Goal: Book appointment/travel/reservation

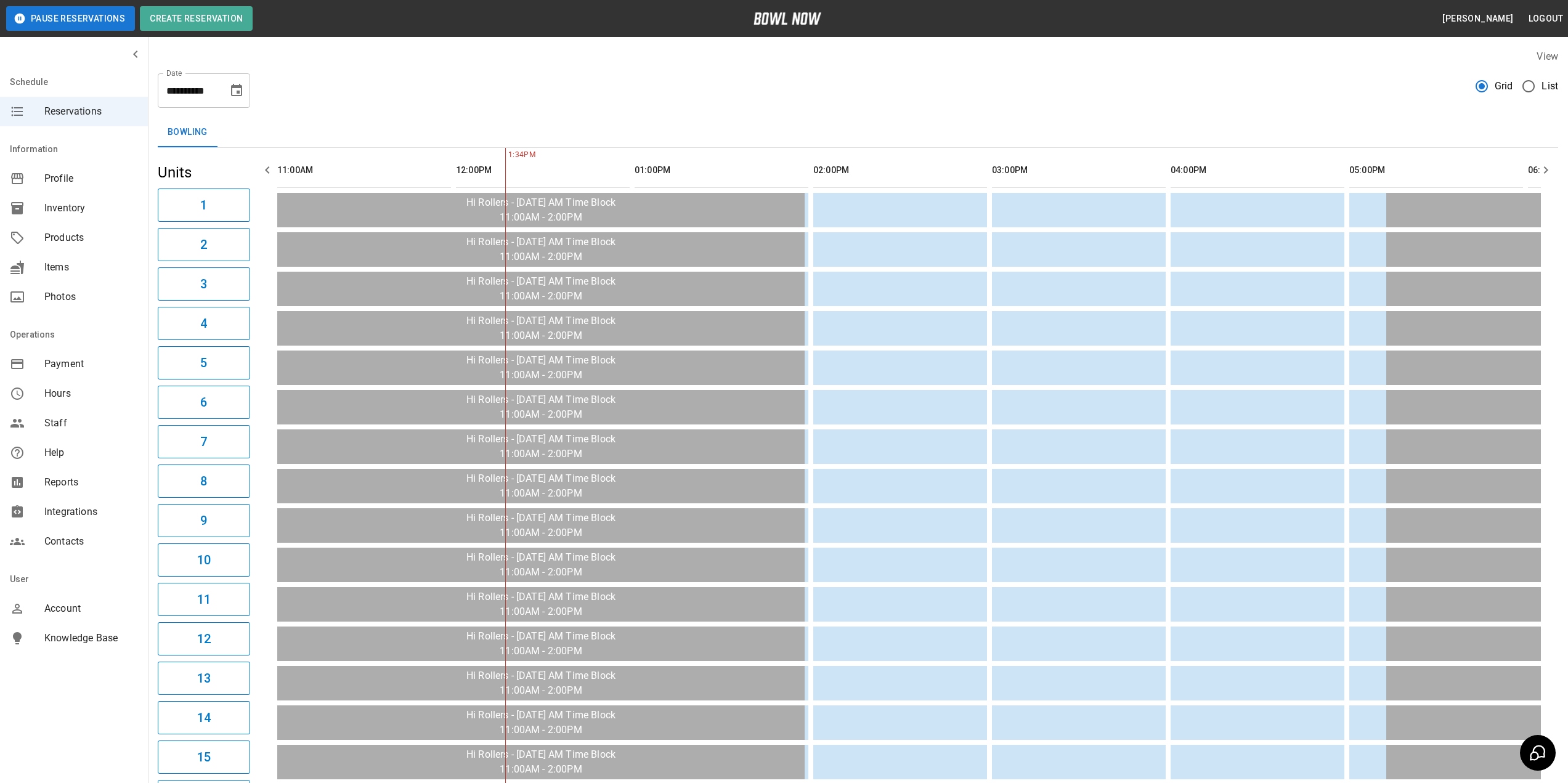
scroll to position [0, 178]
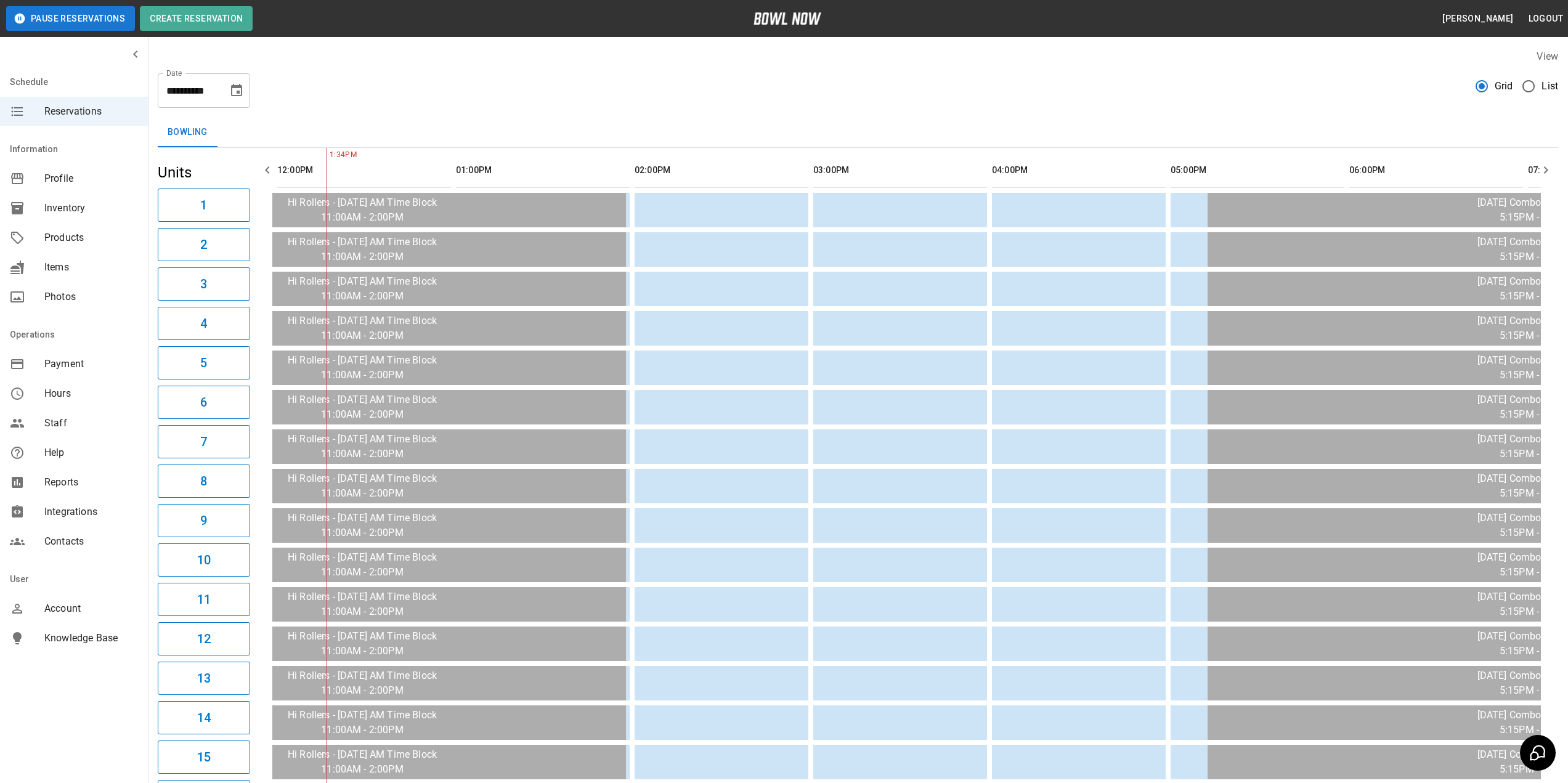
click at [247, 96] on button "Choose date, selected date is Oct 1, 2025" at bounding box center [237, 90] width 25 height 25
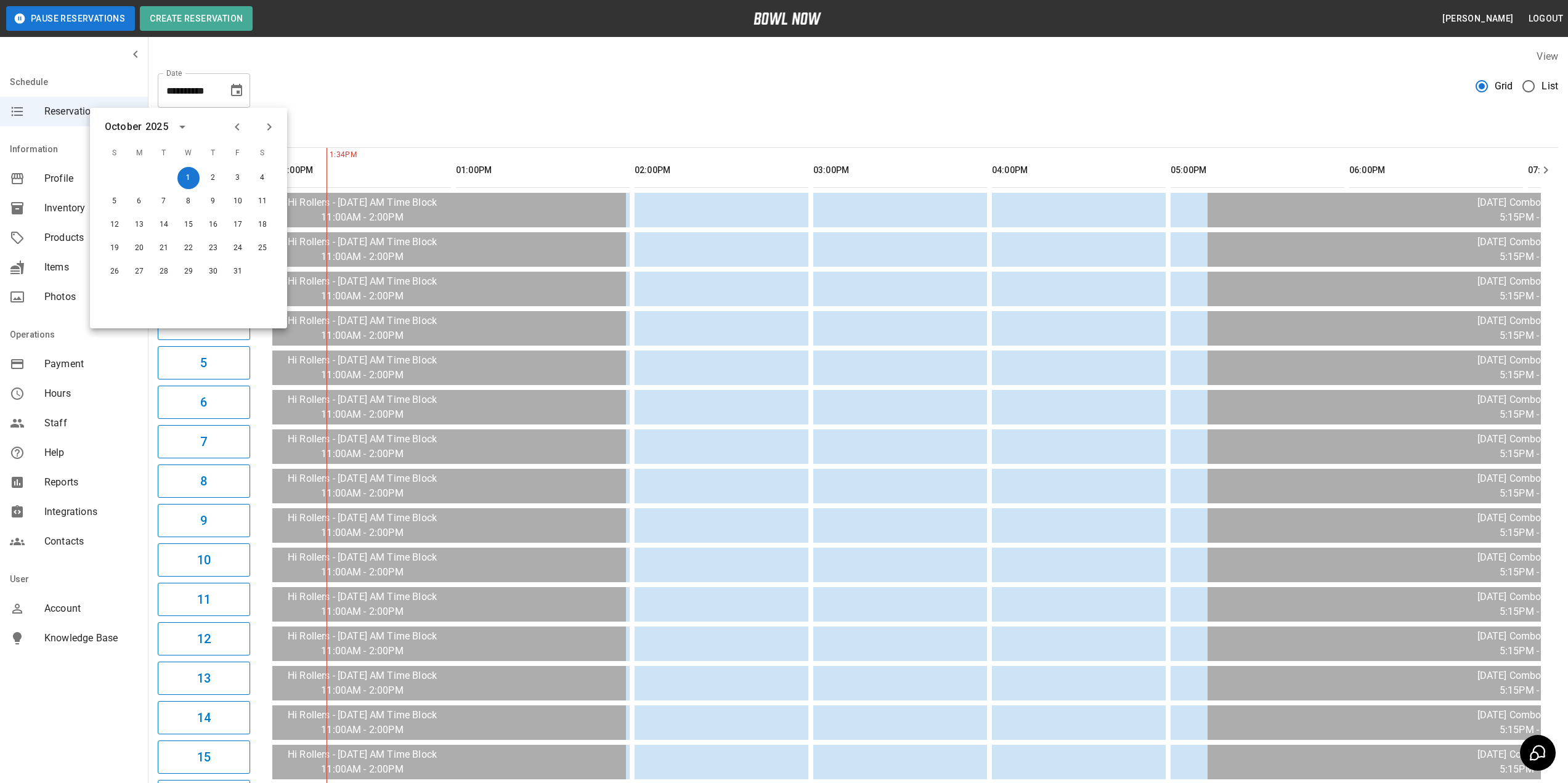
click at [267, 129] on icon "Next month" at bounding box center [269, 126] width 15 height 15
click at [260, 198] on button "13" at bounding box center [263, 201] width 22 height 22
type input "**********"
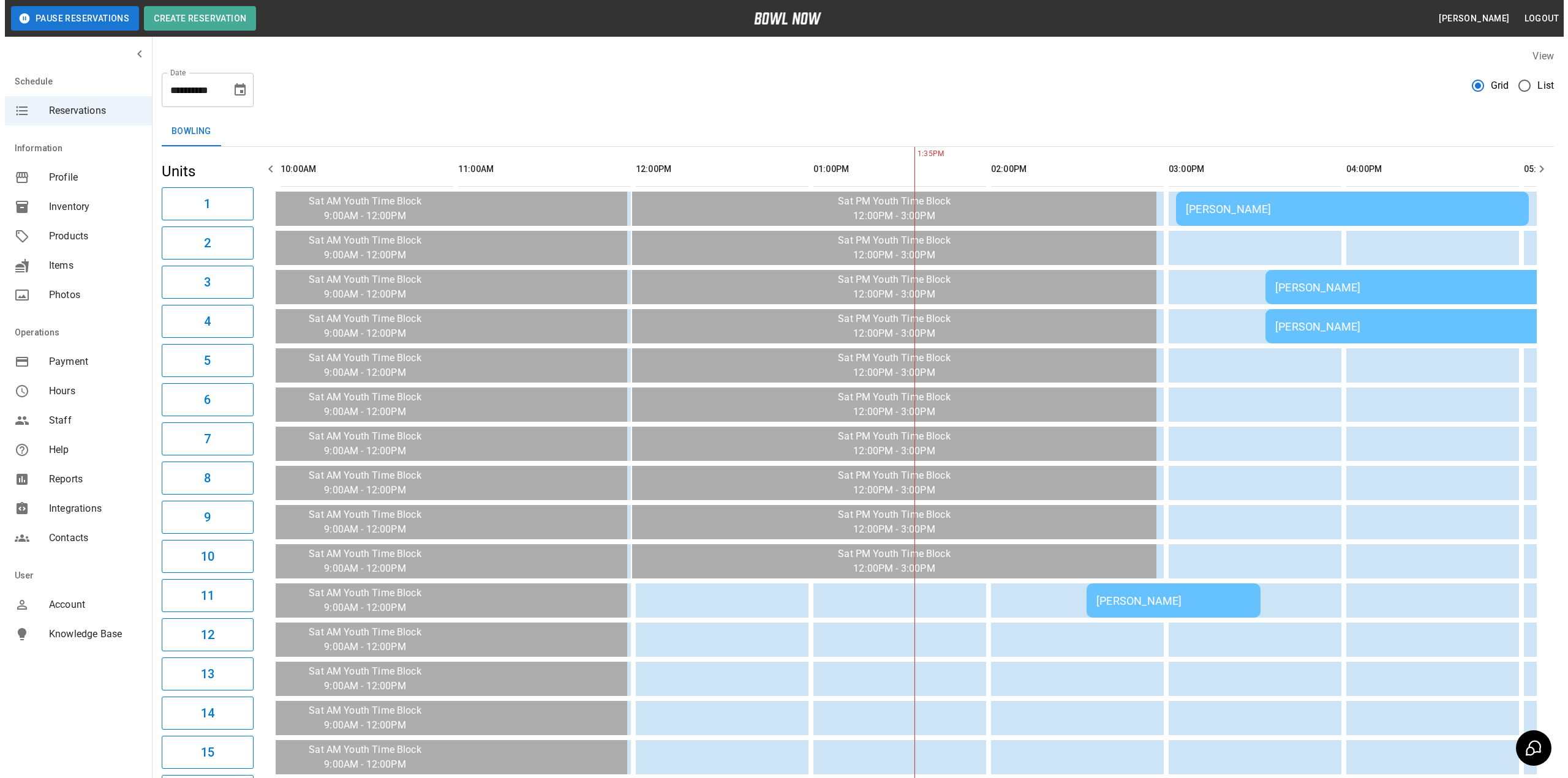
scroll to position [0, 710]
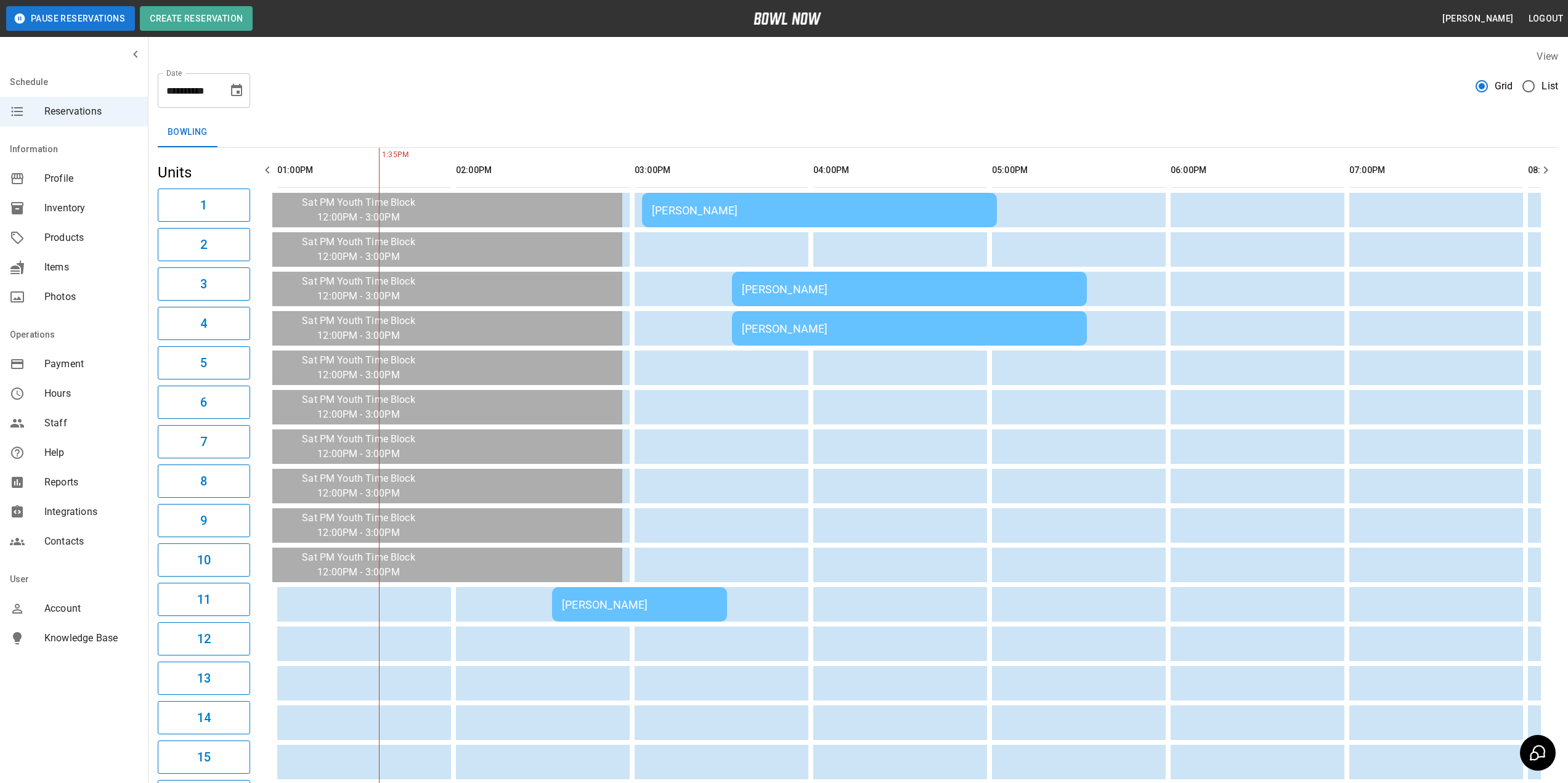
click at [647, 600] on div "Megan Lehnen" at bounding box center [639, 605] width 155 height 13
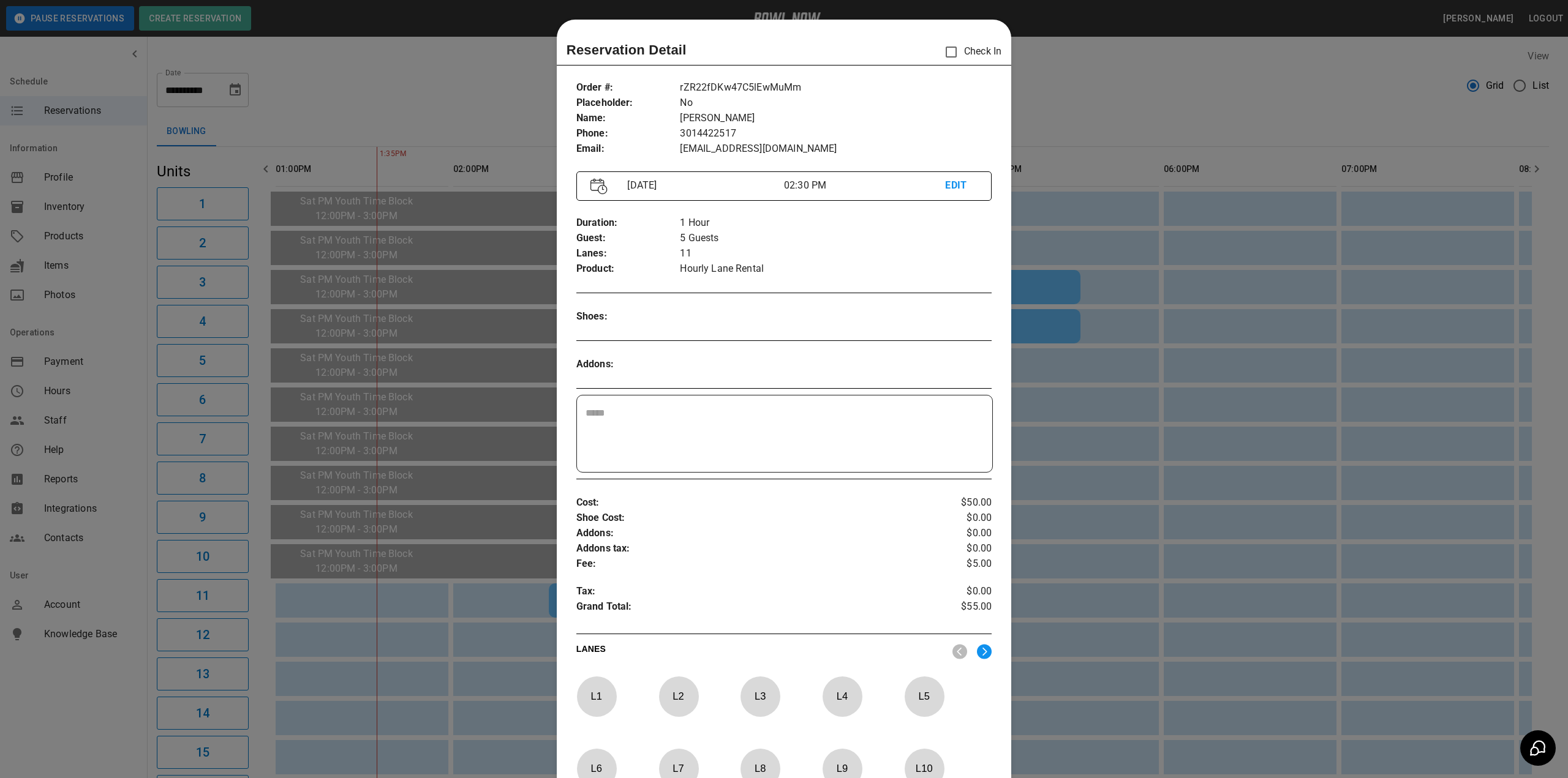
scroll to position [19, 0]
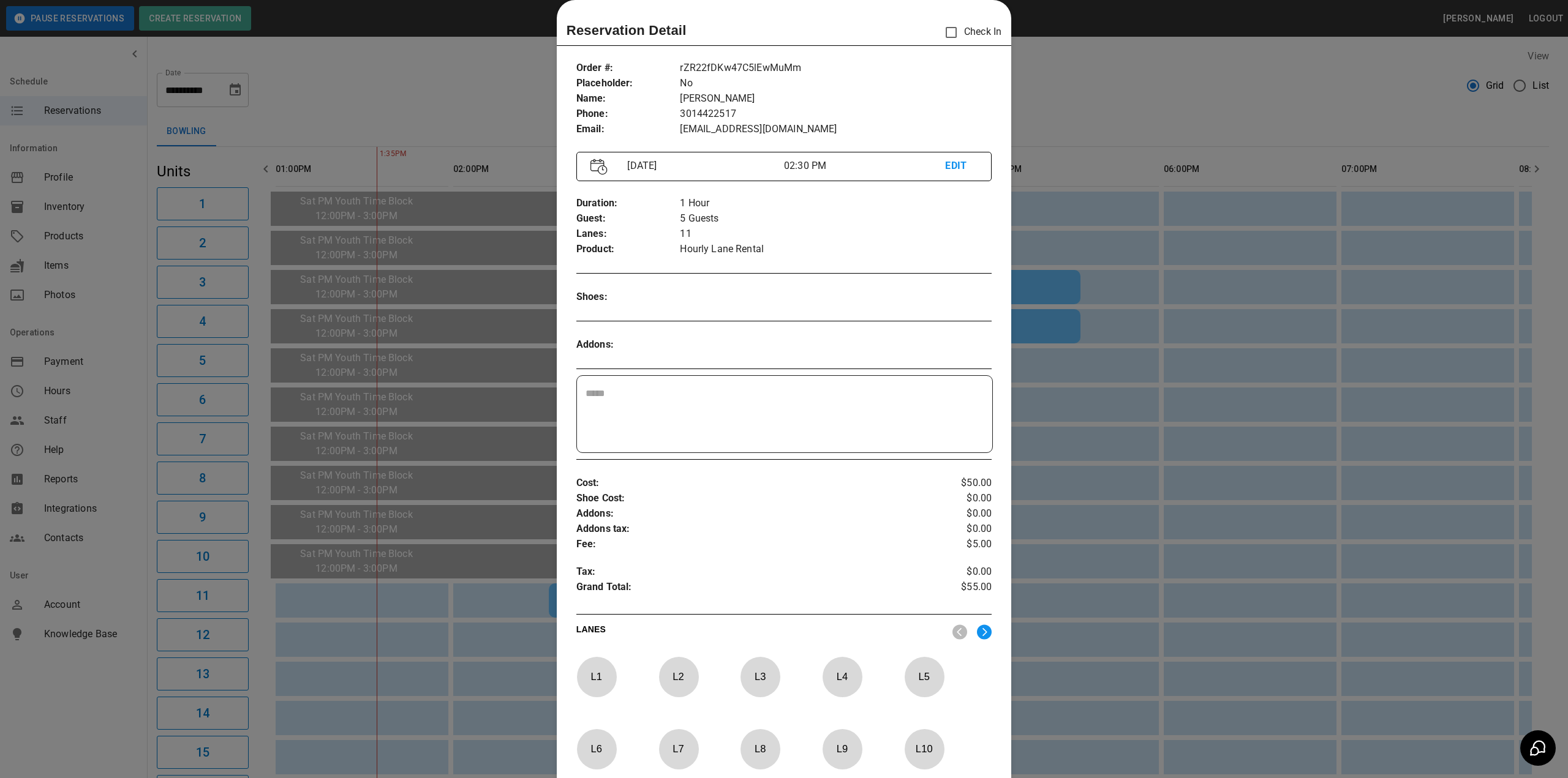
click at [948, 165] on p "EDIT" at bounding box center [961, 166] width 33 height 15
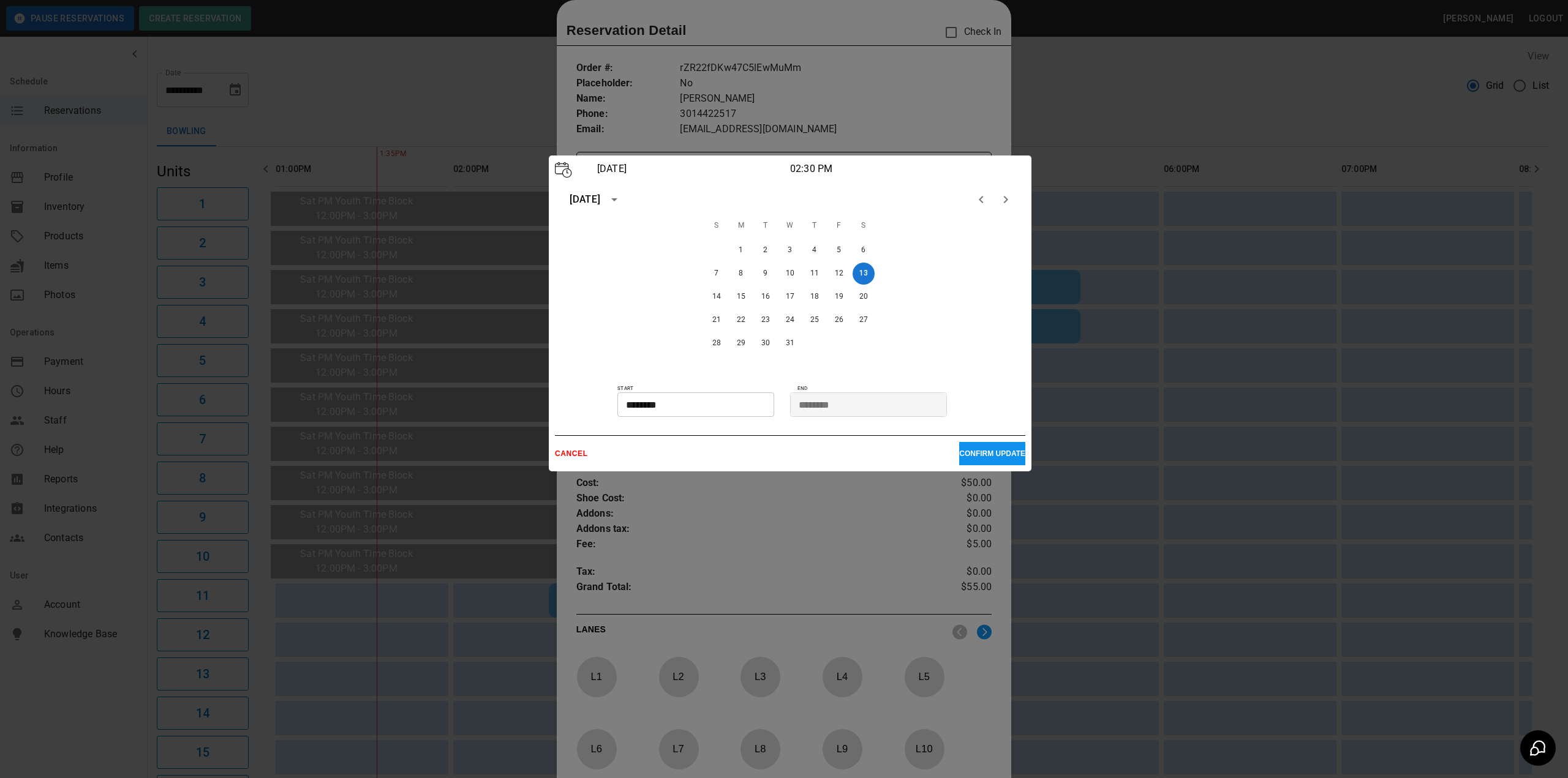
click at [510, 128] on div at bounding box center [784, 389] width 1568 height 778
click at [1118, 143] on div at bounding box center [784, 389] width 1568 height 778
click at [1010, 67] on div at bounding box center [784, 389] width 1568 height 778
click at [646, 26] on div at bounding box center [784, 389] width 1568 height 778
click at [570, 454] on p "CANCEL" at bounding box center [757, 454] width 404 height 9
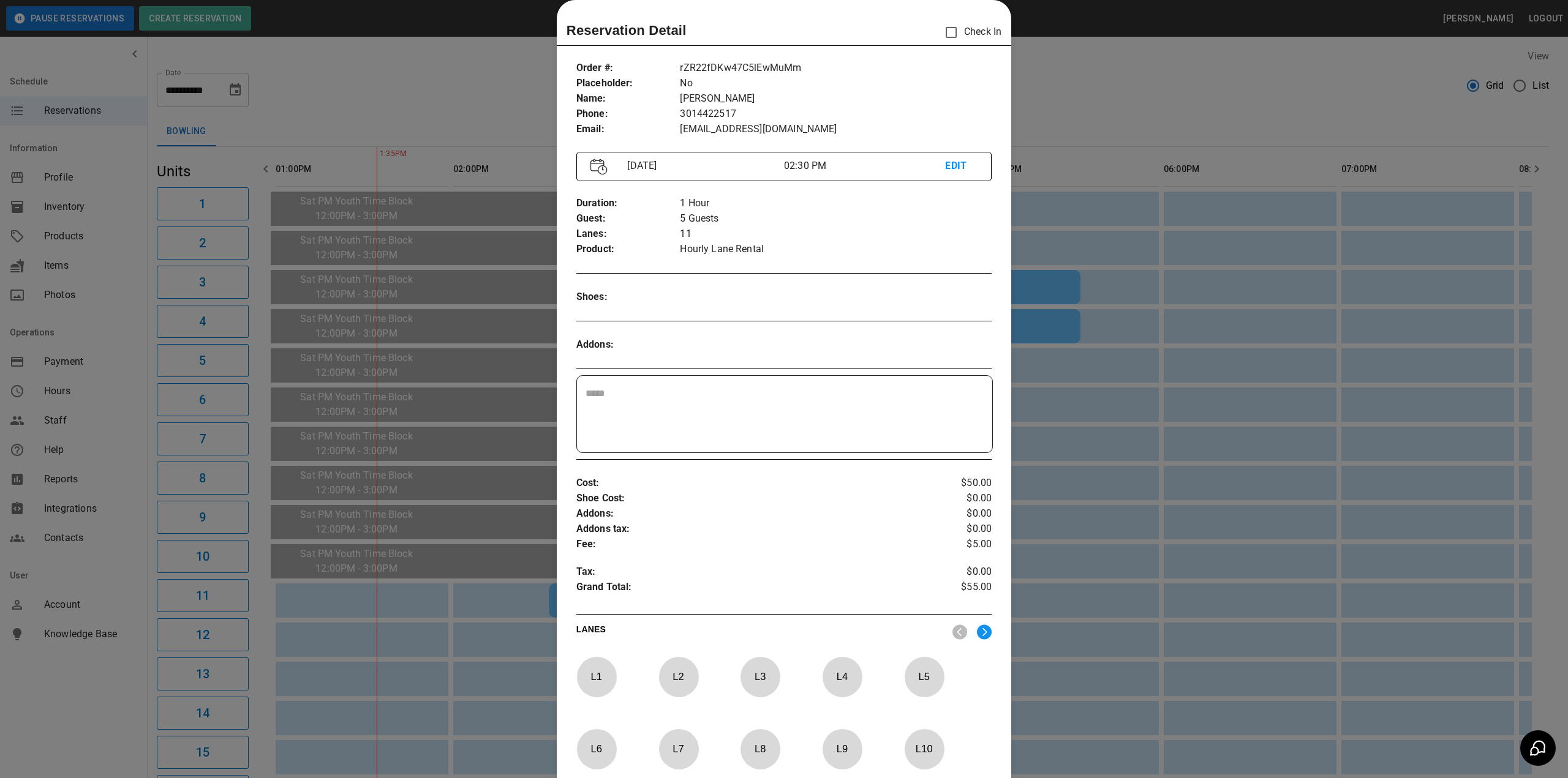
click at [1112, 33] on div at bounding box center [784, 389] width 1568 height 778
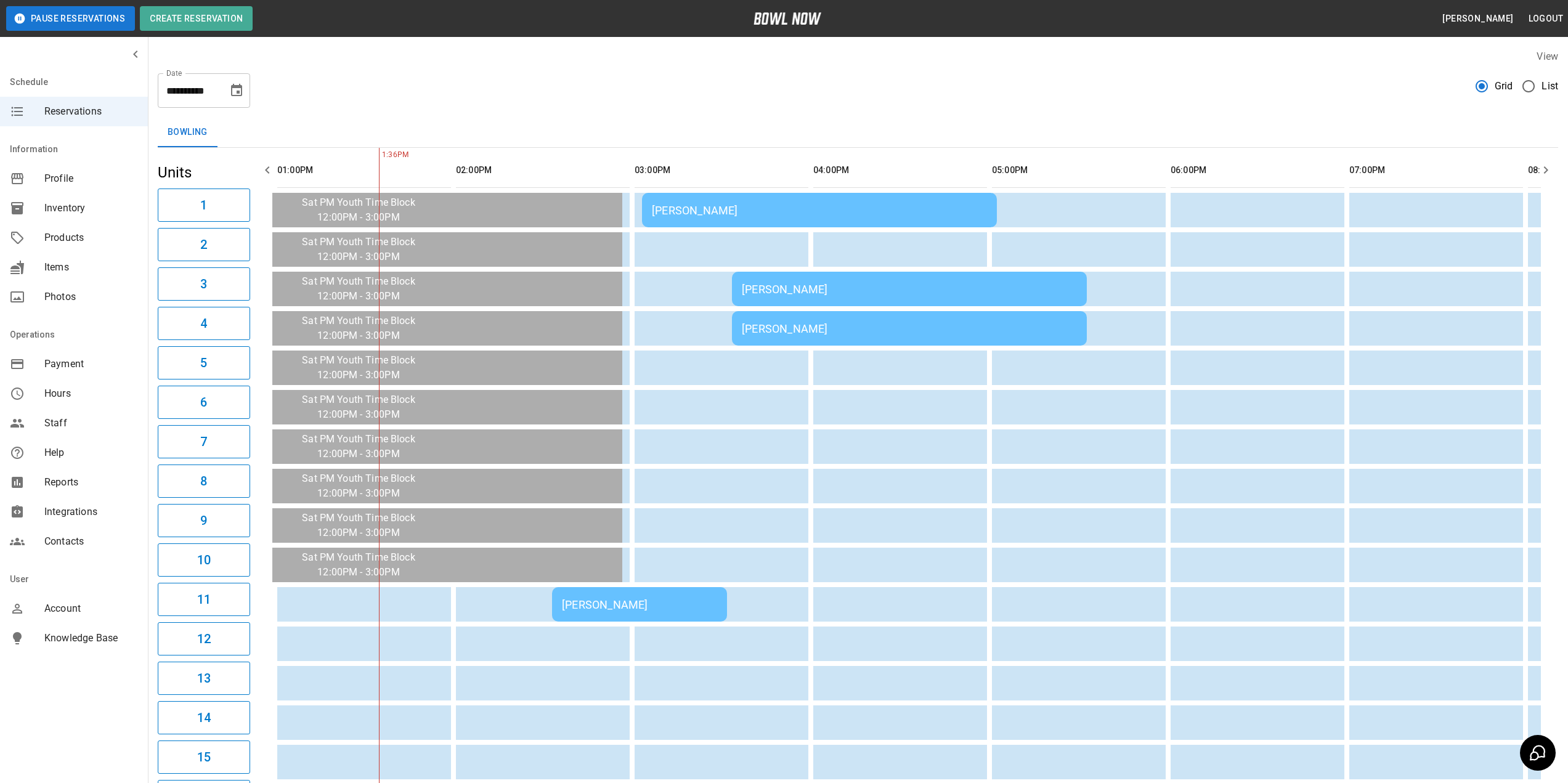
click at [699, 210] on div "Megan Lehnen" at bounding box center [819, 210] width 335 height 13
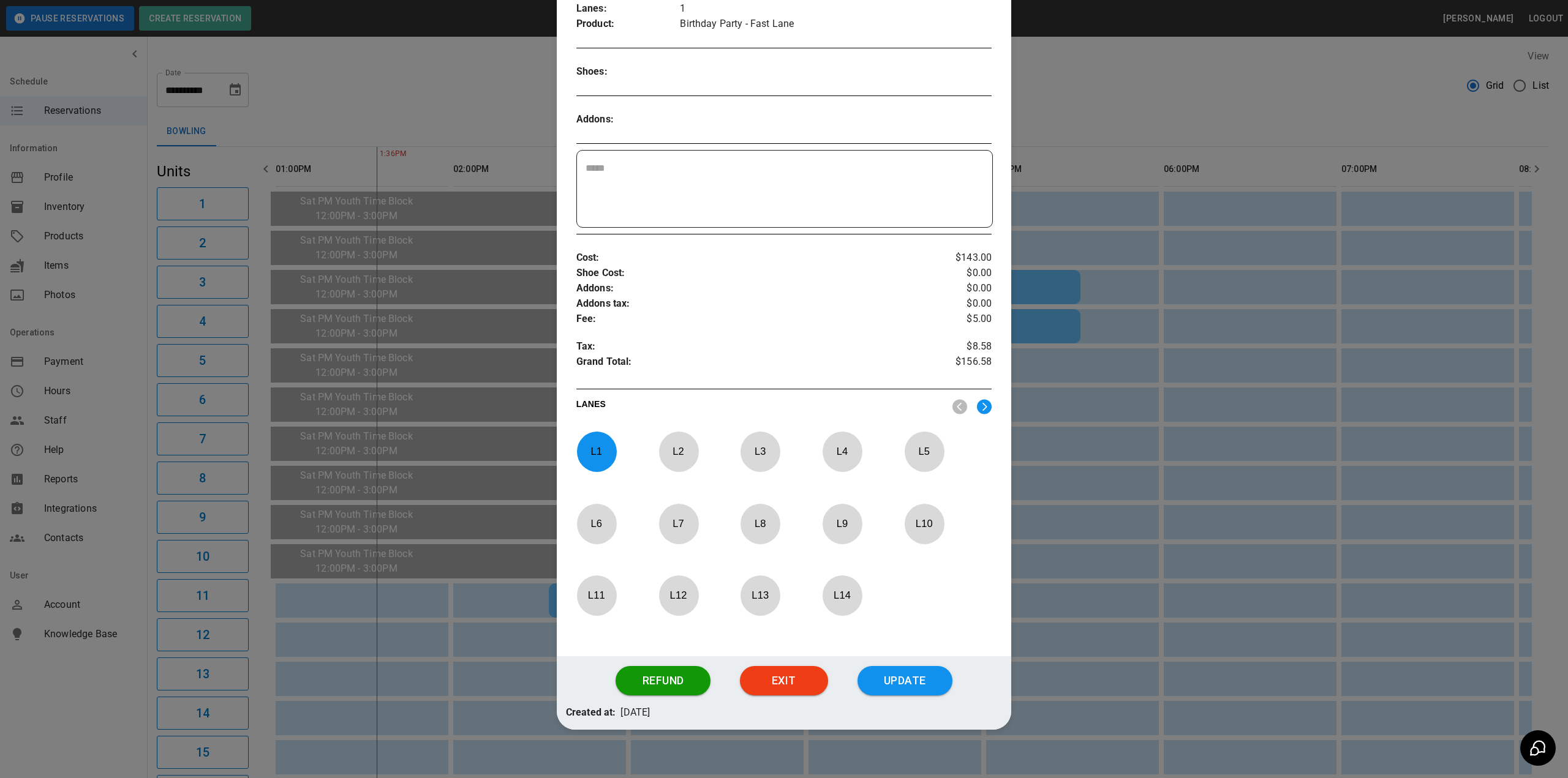
scroll to position [258, 0]
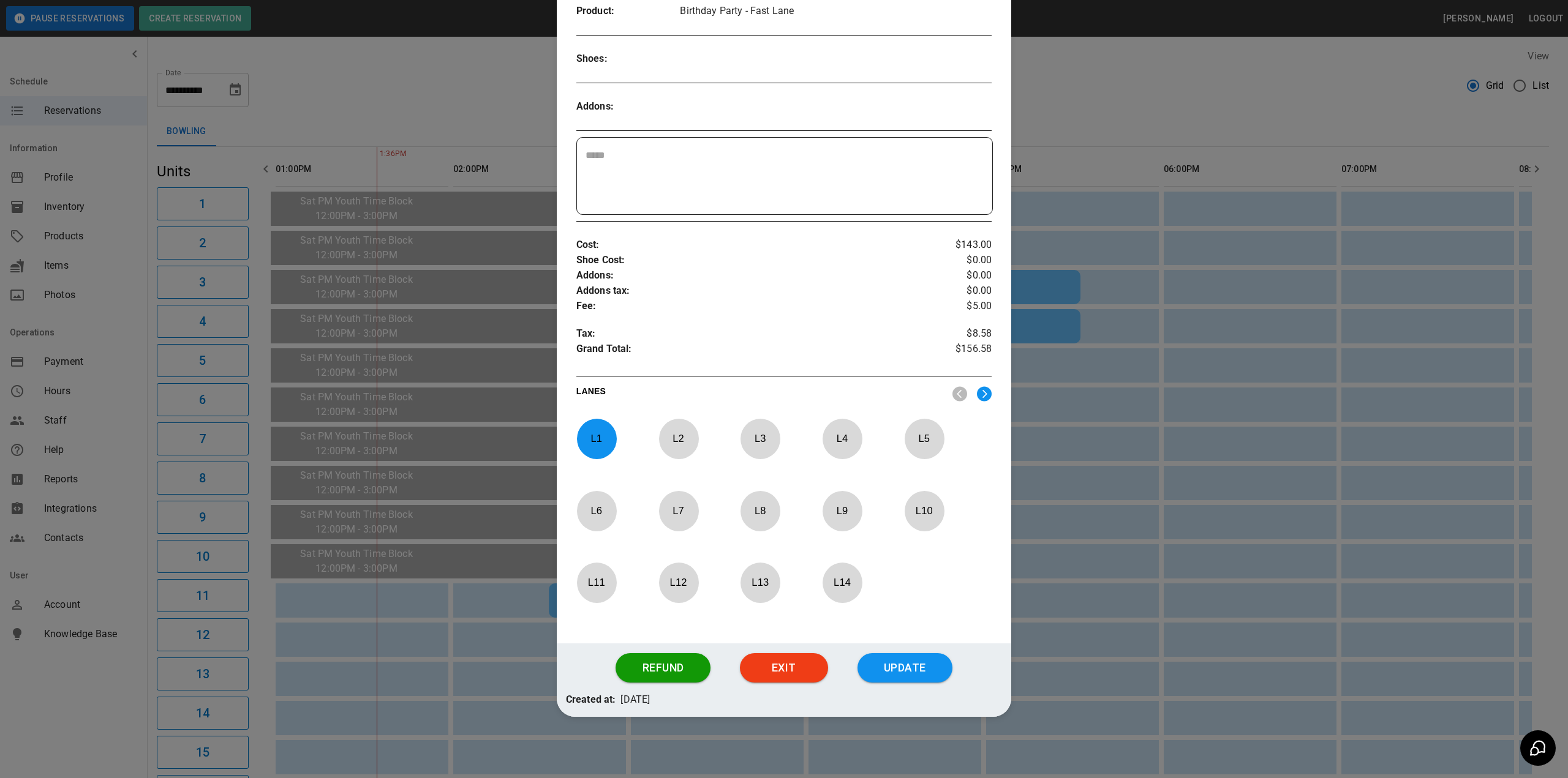
click at [595, 433] on p "L 1" at bounding box center [596, 438] width 40 height 29
click at [669, 581] on p "L 12" at bounding box center [678, 582] width 40 height 29
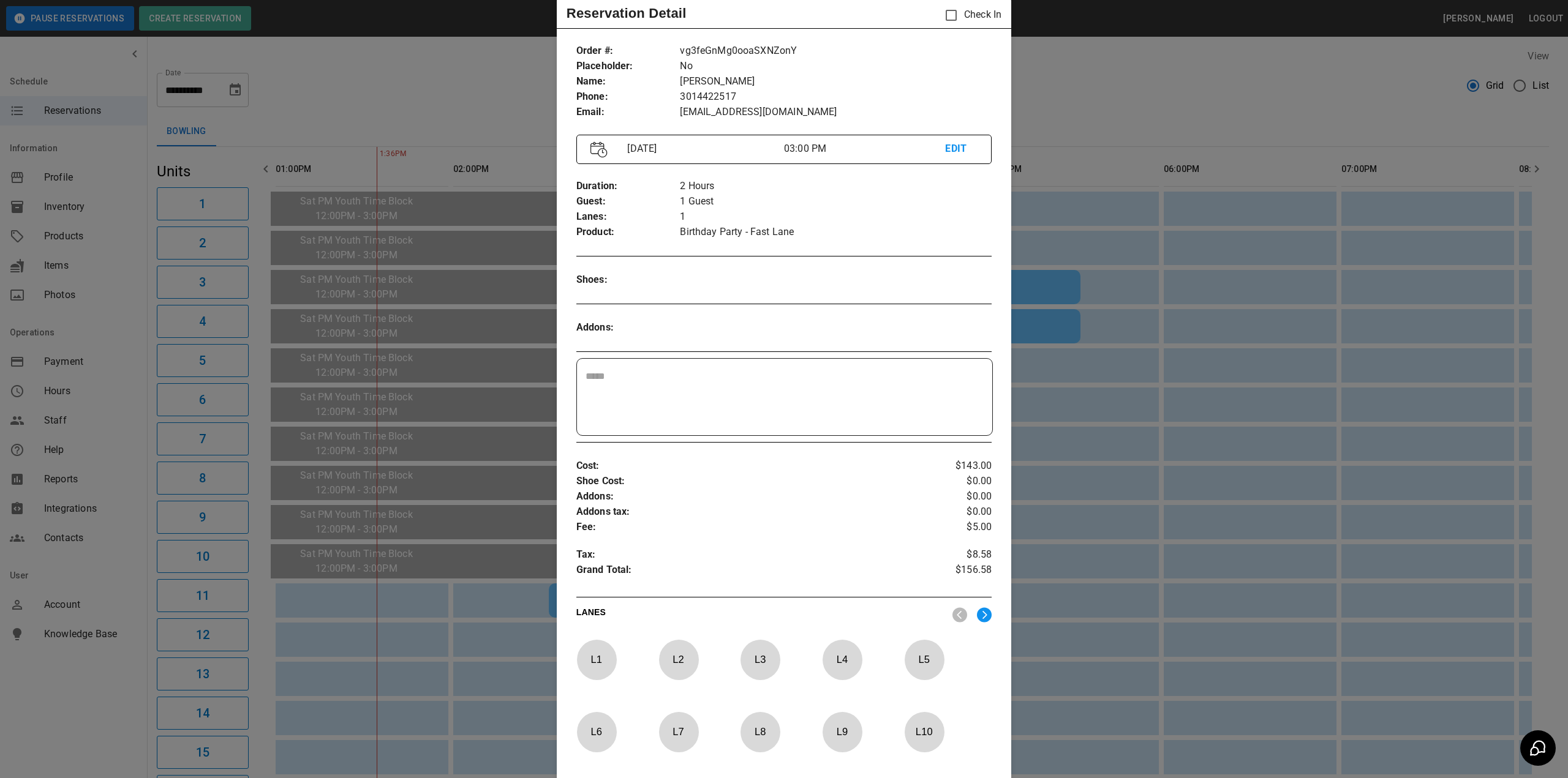
scroll to position [0, 0]
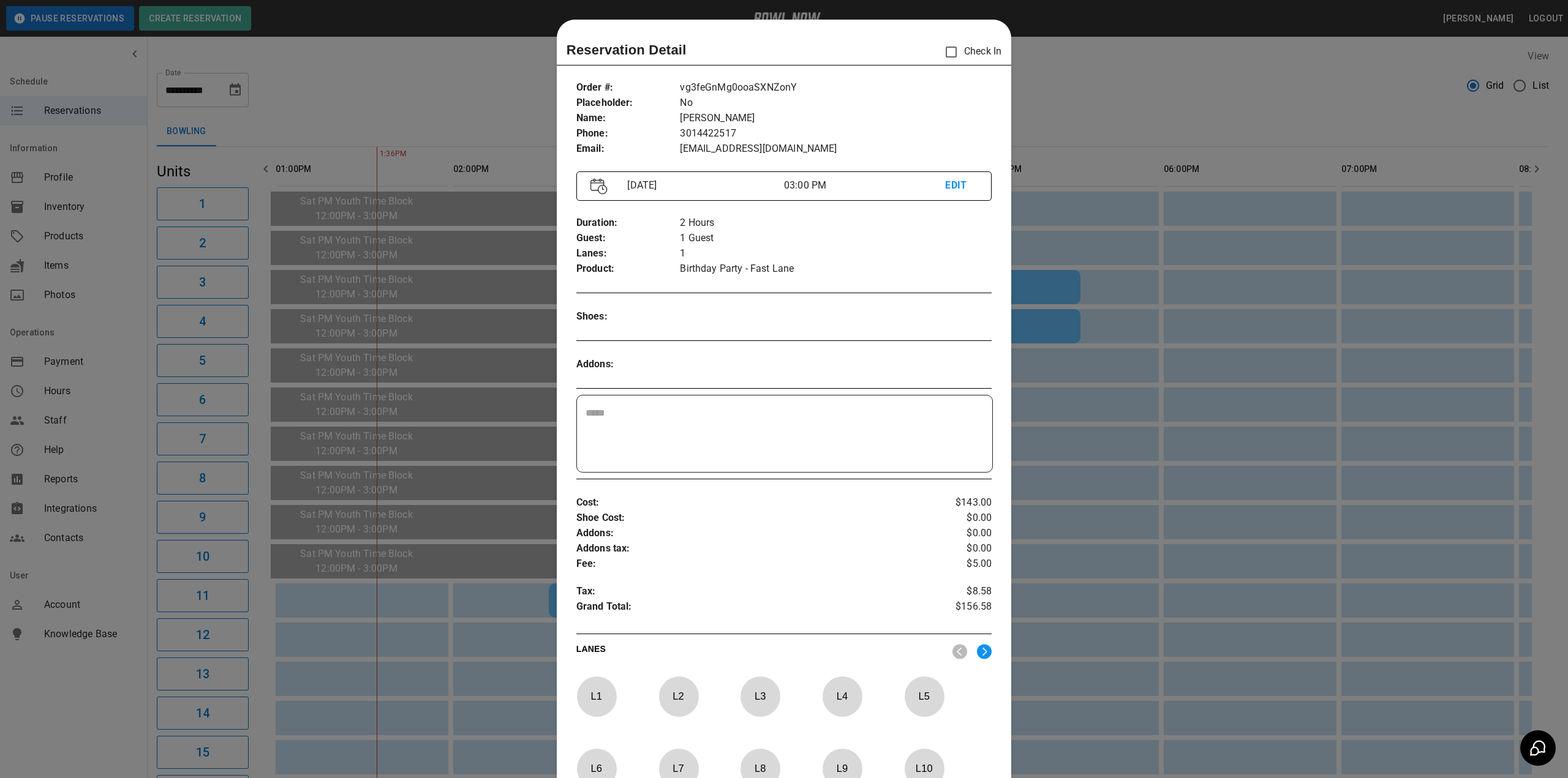
click at [949, 186] on p "EDIT" at bounding box center [961, 186] width 33 height 15
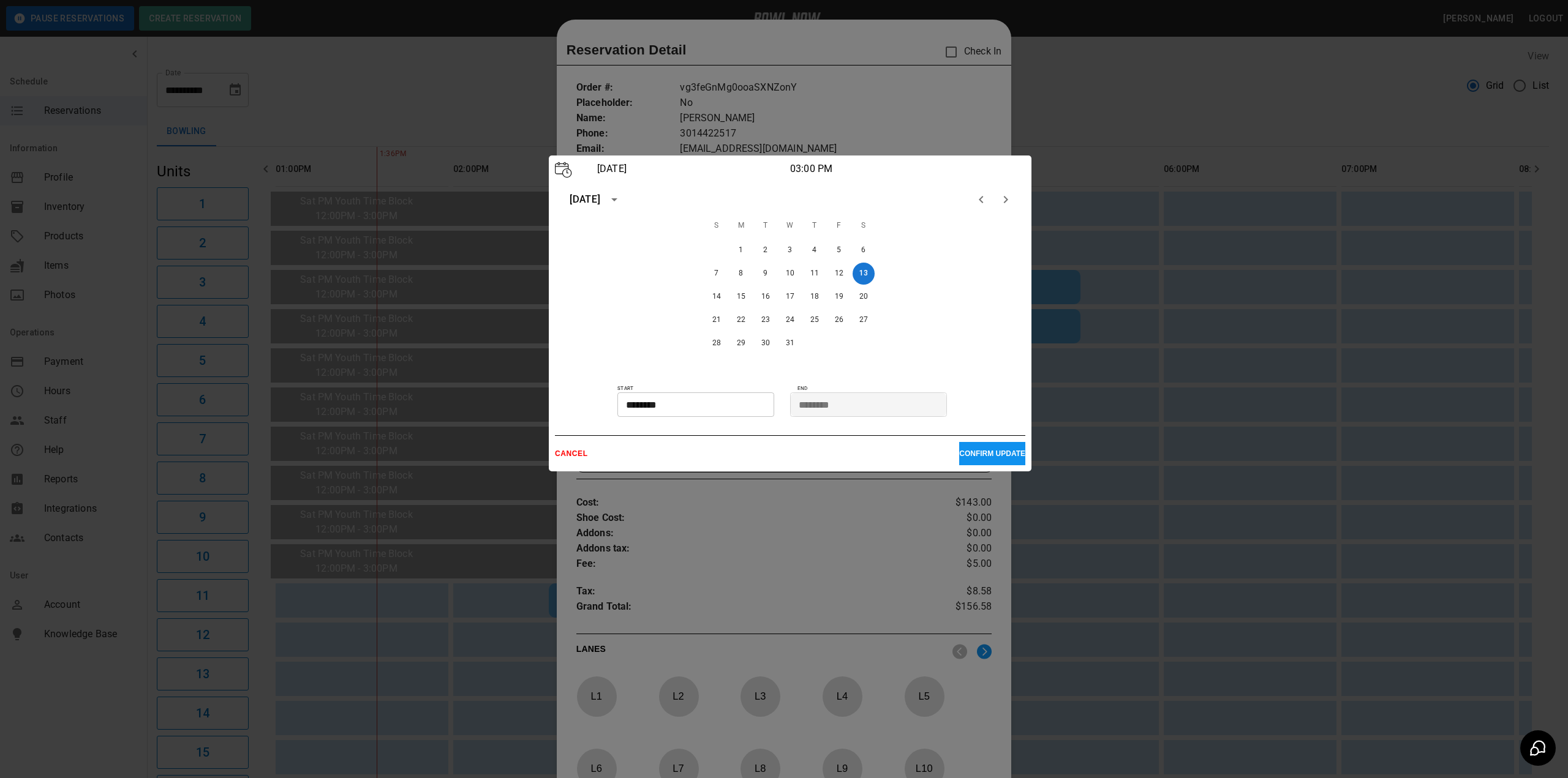
click at [677, 411] on input "********" at bounding box center [691, 405] width 148 height 25
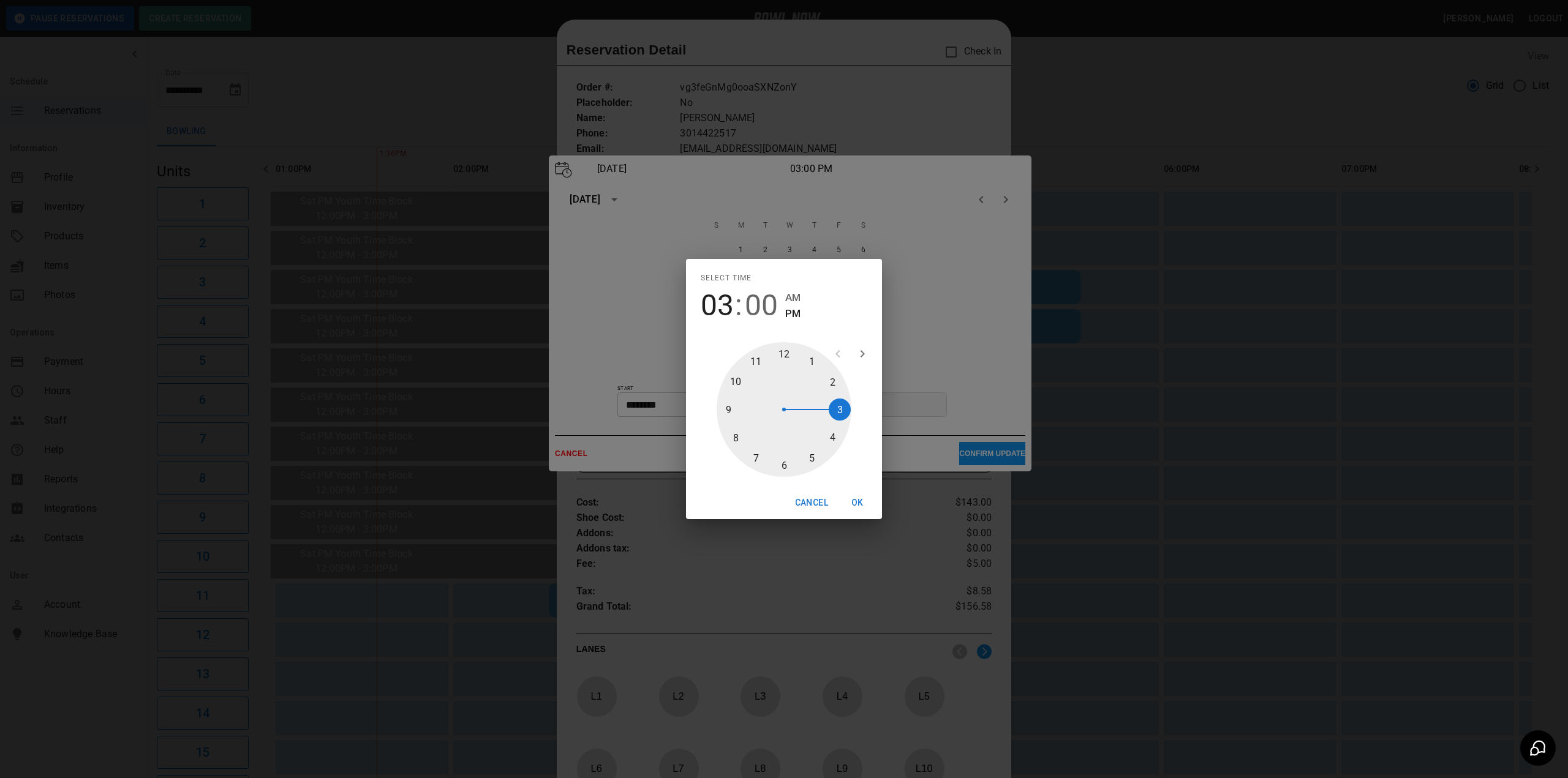
click at [827, 386] on div at bounding box center [784, 410] width 135 height 135
type input "********"
click at [860, 495] on button "OK" at bounding box center [857, 502] width 39 height 22
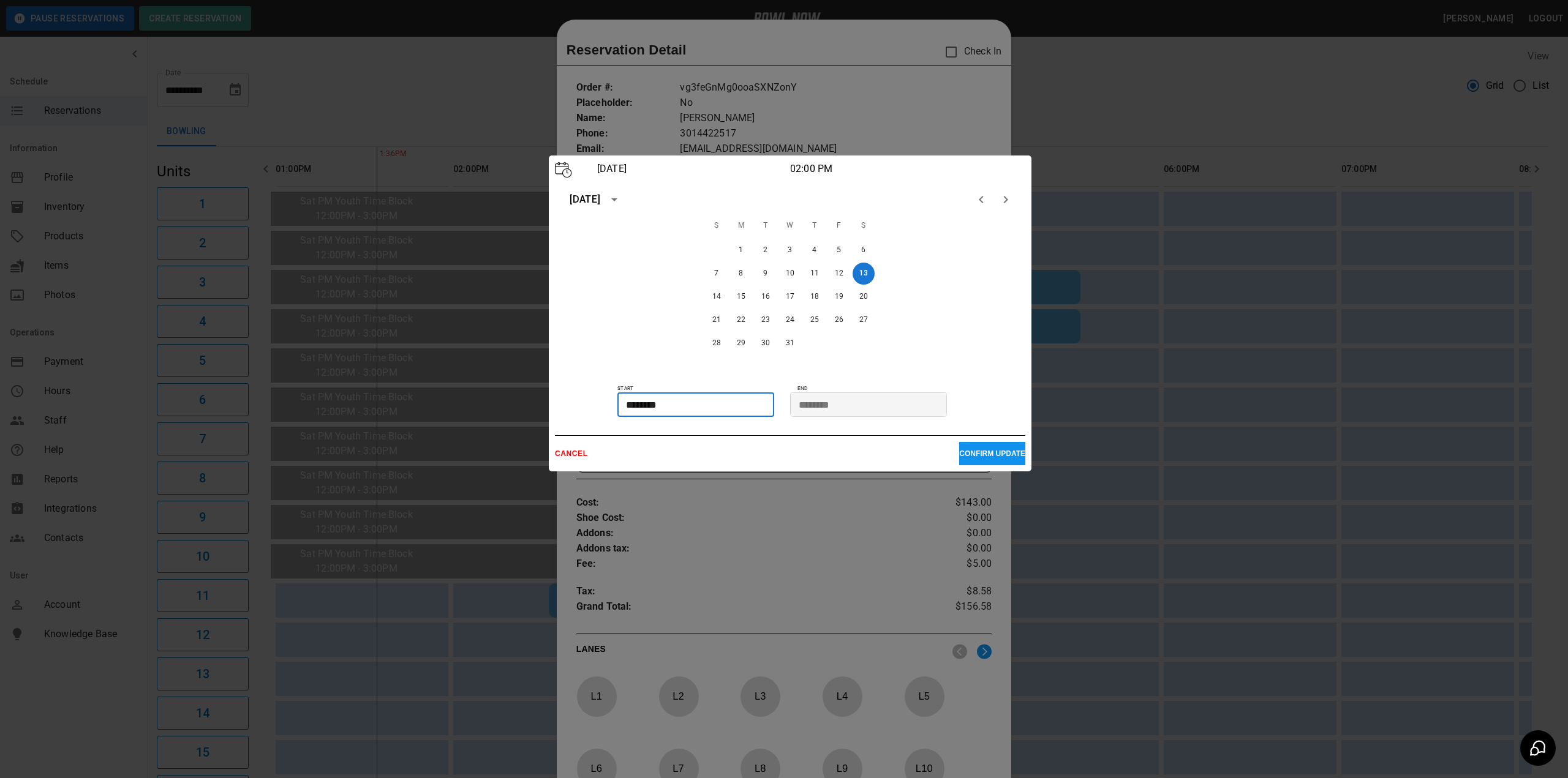
click at [981, 450] on p "CONFIRM UPDATE" at bounding box center [992, 454] width 66 height 9
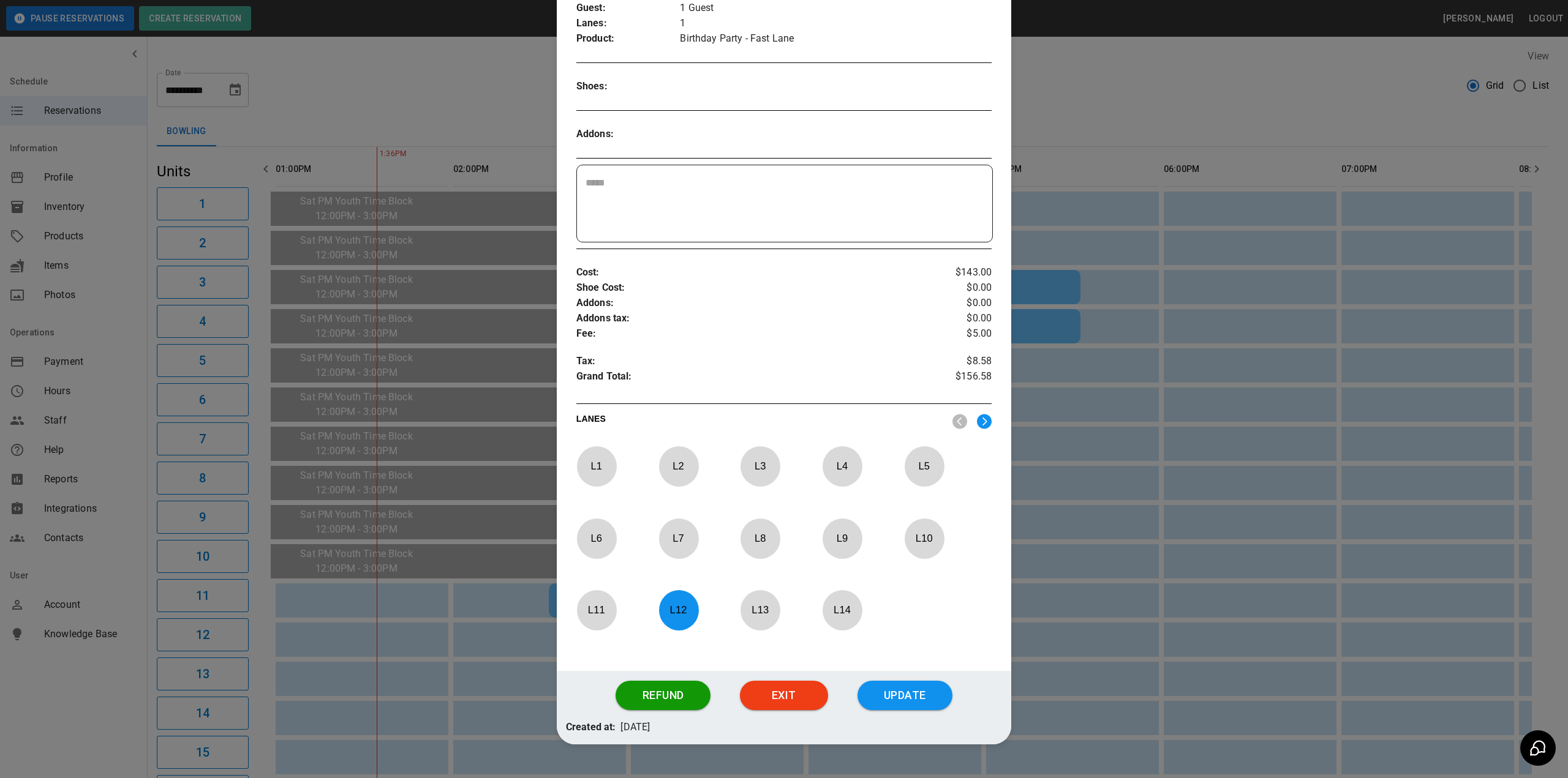
scroll to position [258, 0]
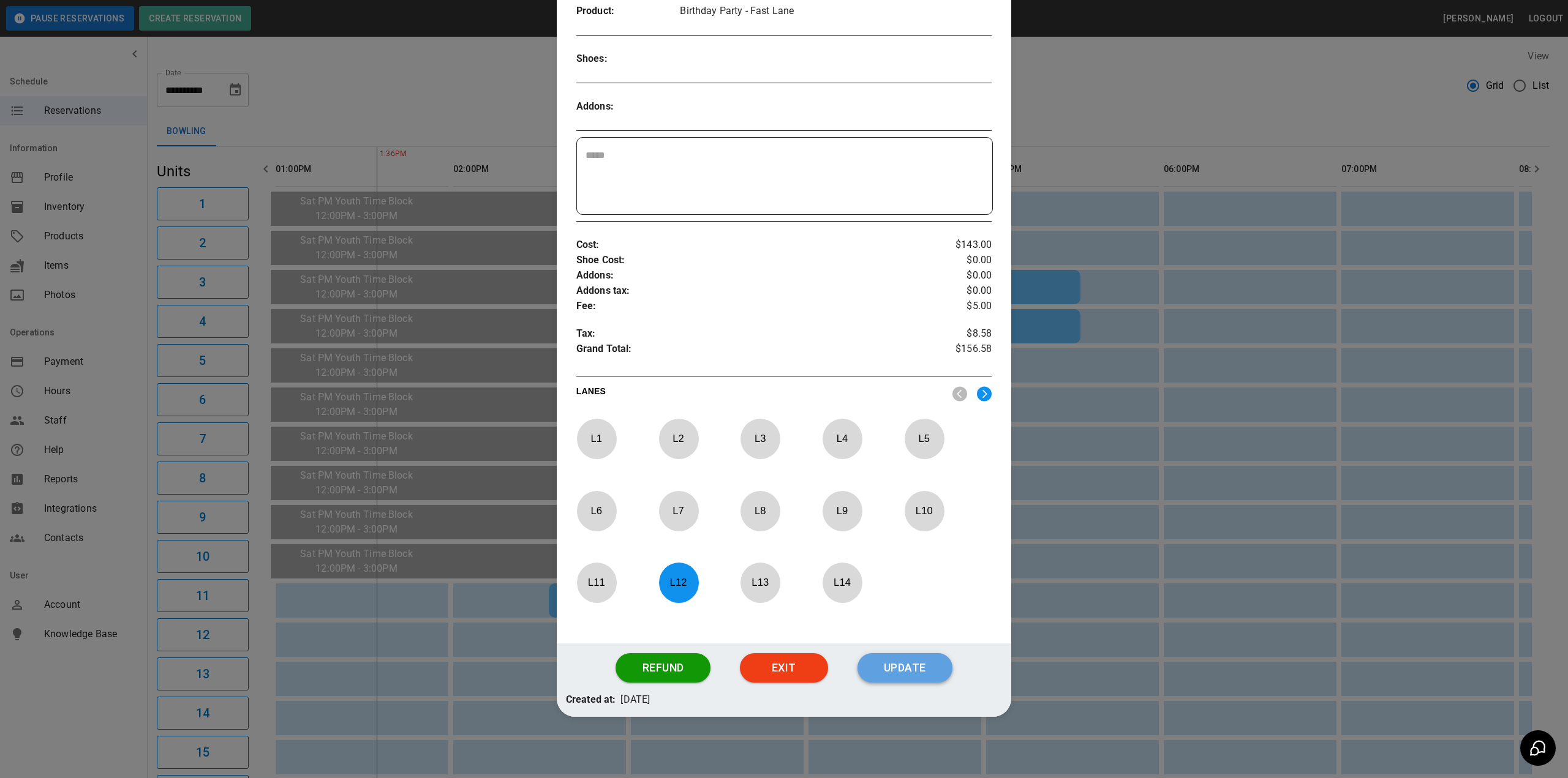
click at [899, 666] on button "Update" at bounding box center [904, 668] width 95 height 29
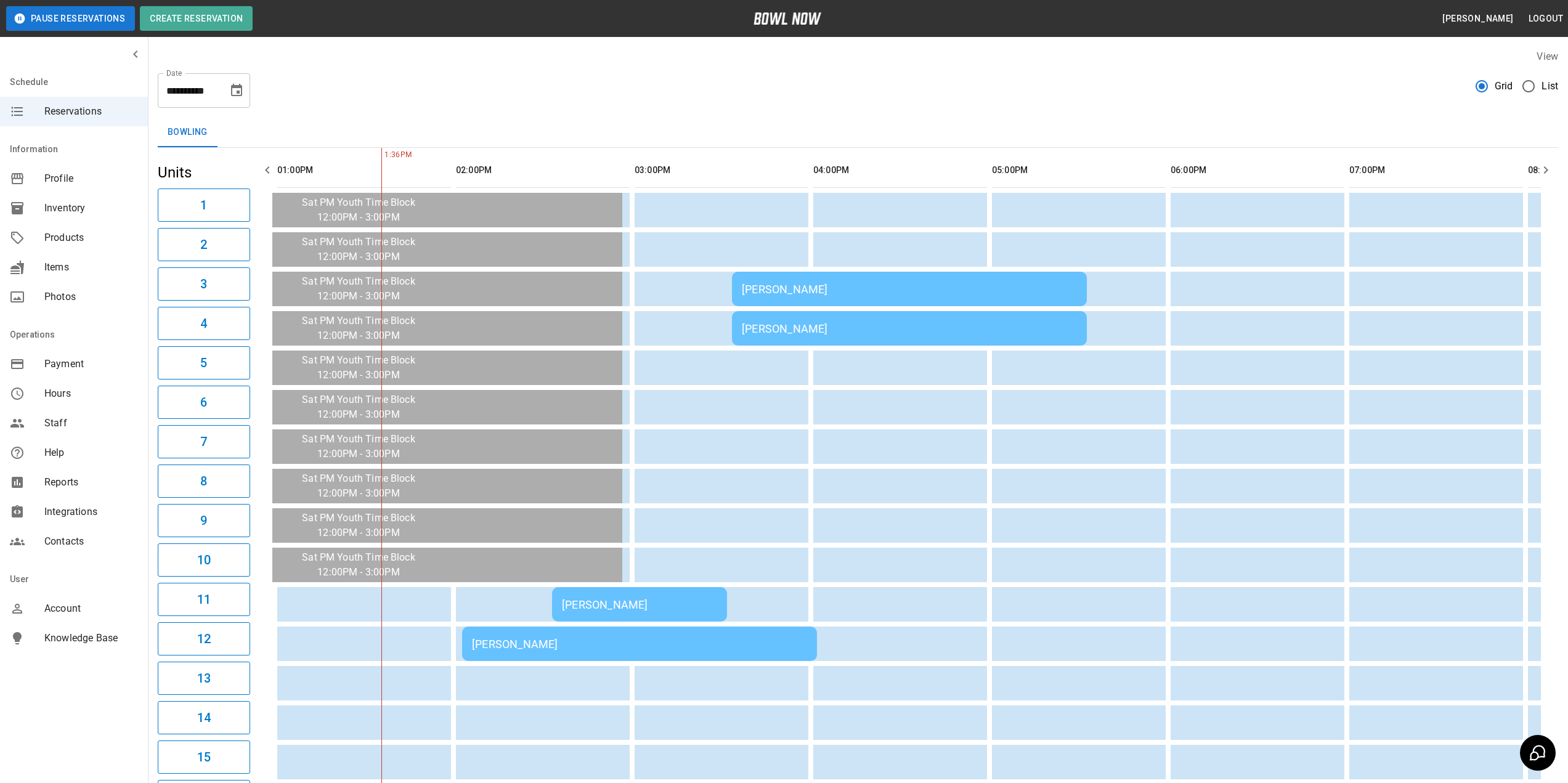
click at [618, 608] on div "Megan Lehnen" at bounding box center [639, 605] width 155 height 13
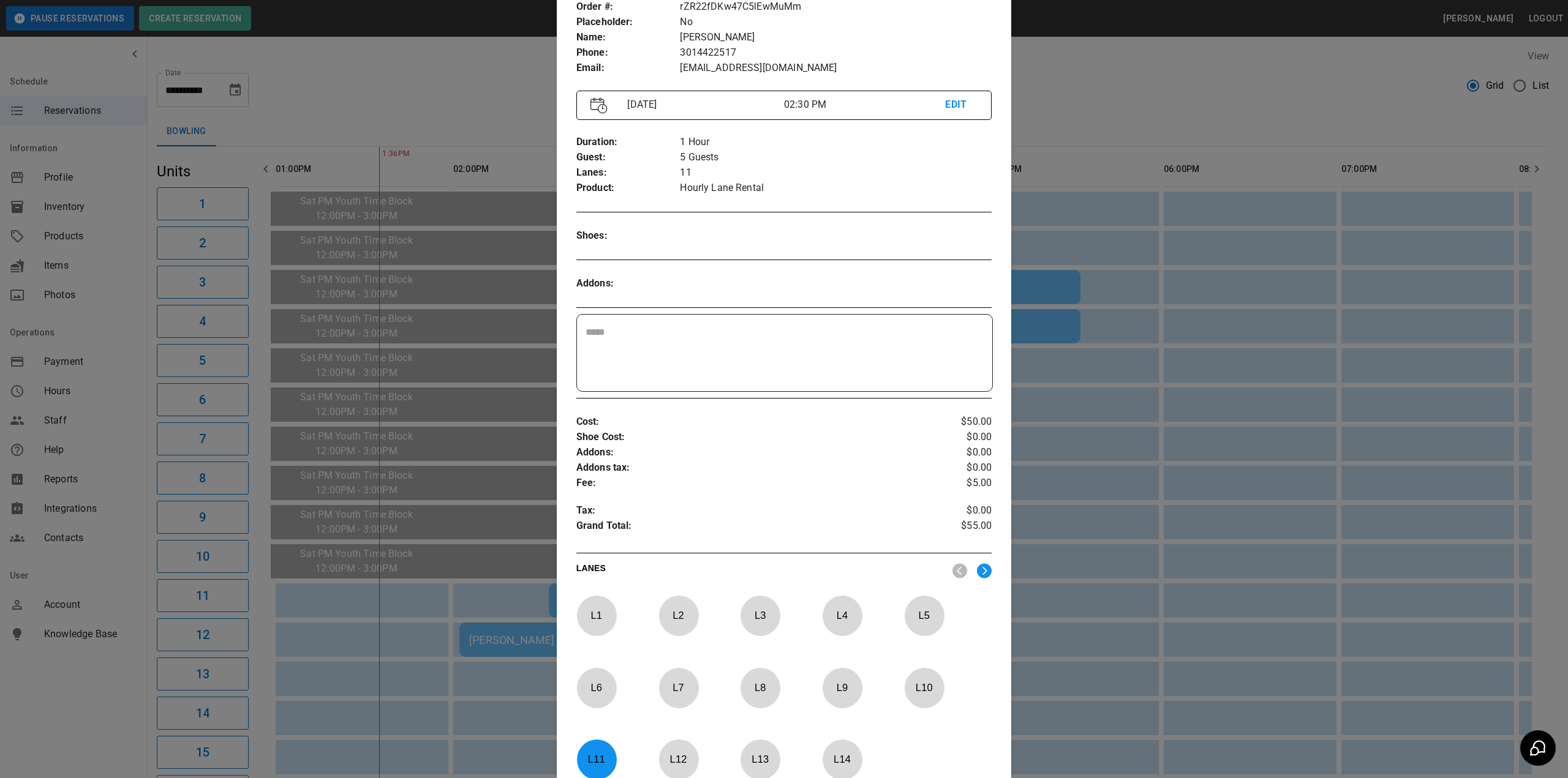
scroll to position [258, 0]
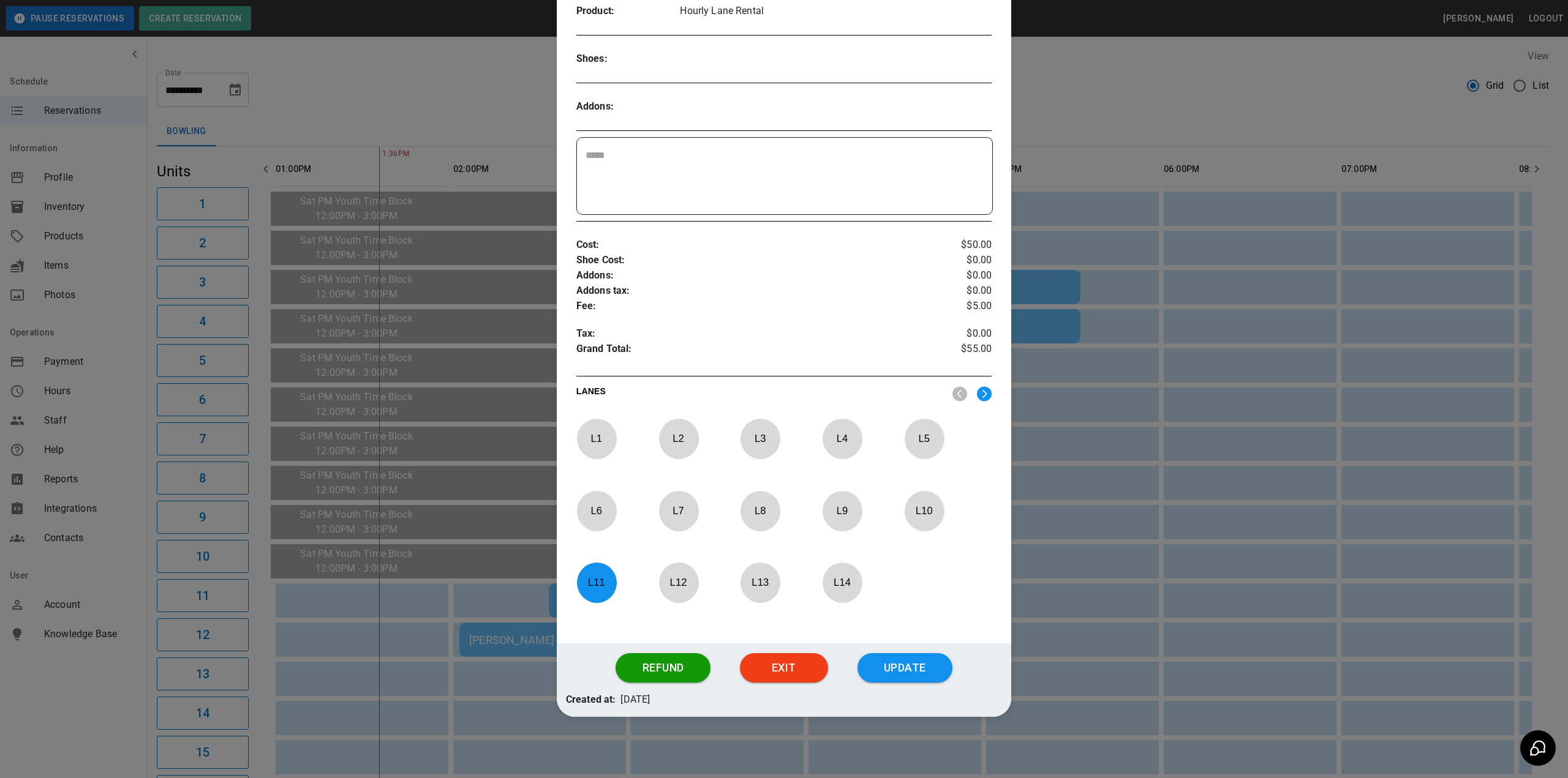
click at [472, 684] on div at bounding box center [784, 389] width 1568 height 778
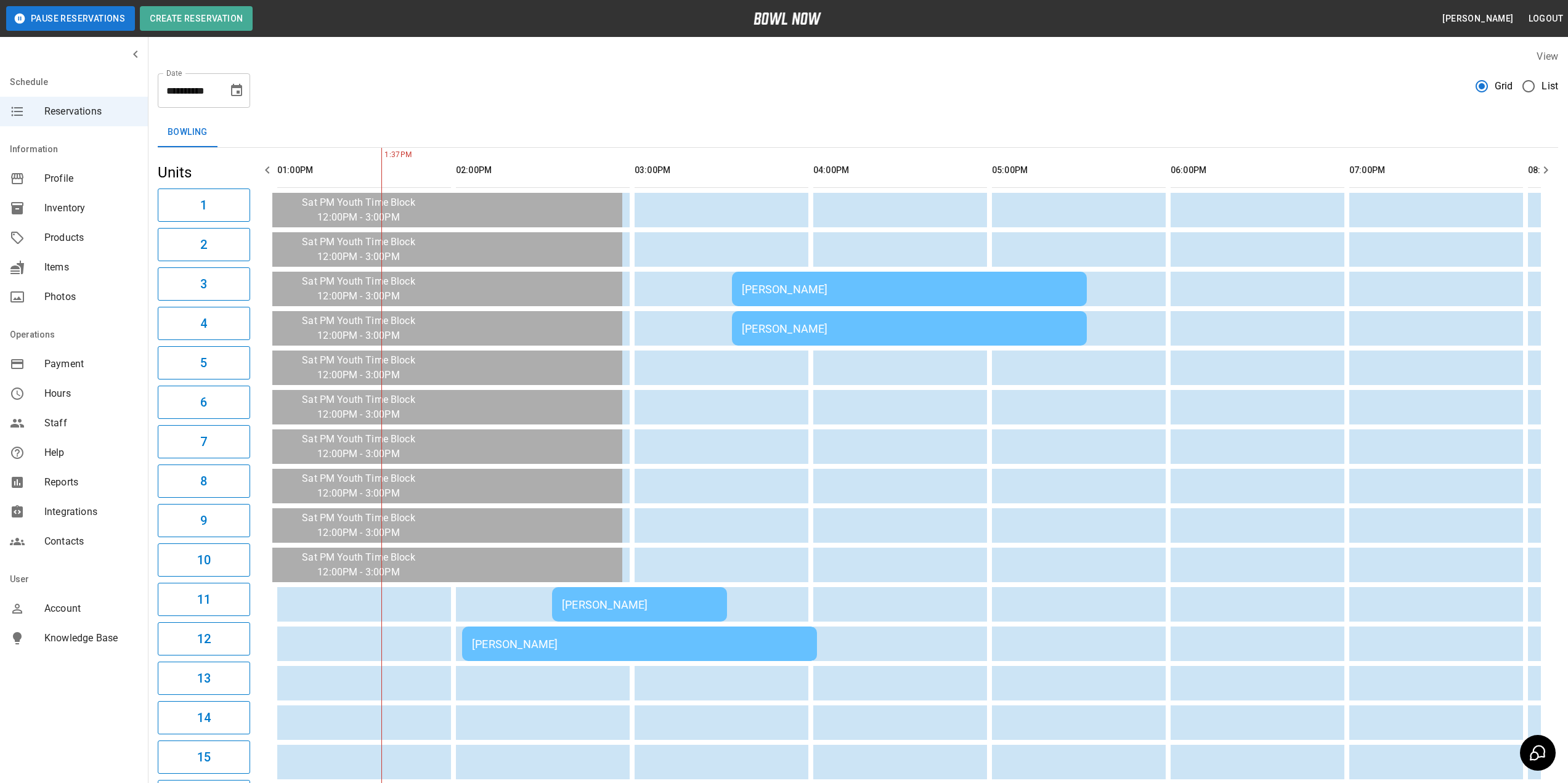
click at [597, 599] on div "Megan Lehnen" at bounding box center [639, 605] width 155 height 13
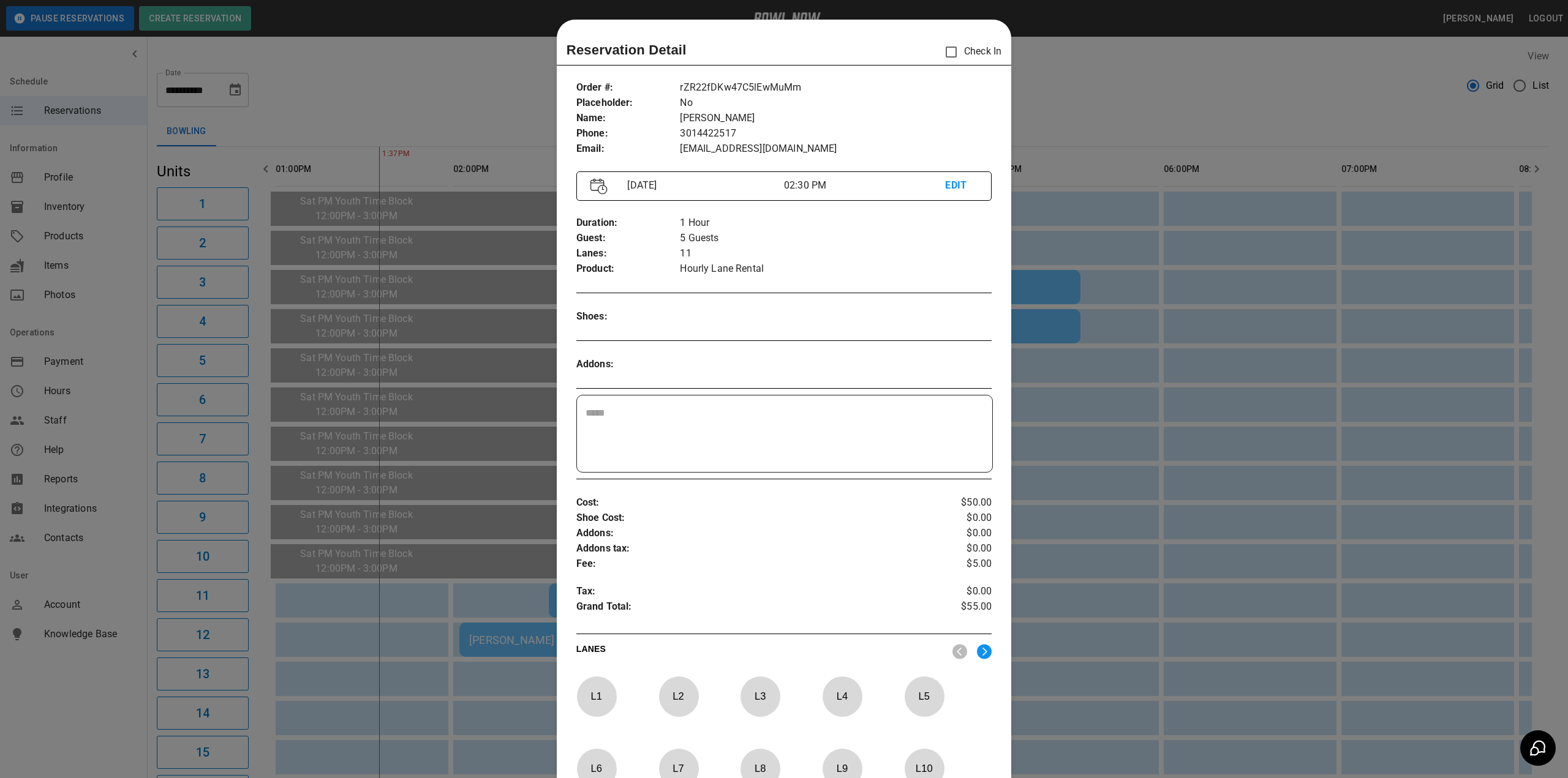
scroll to position [19, 0]
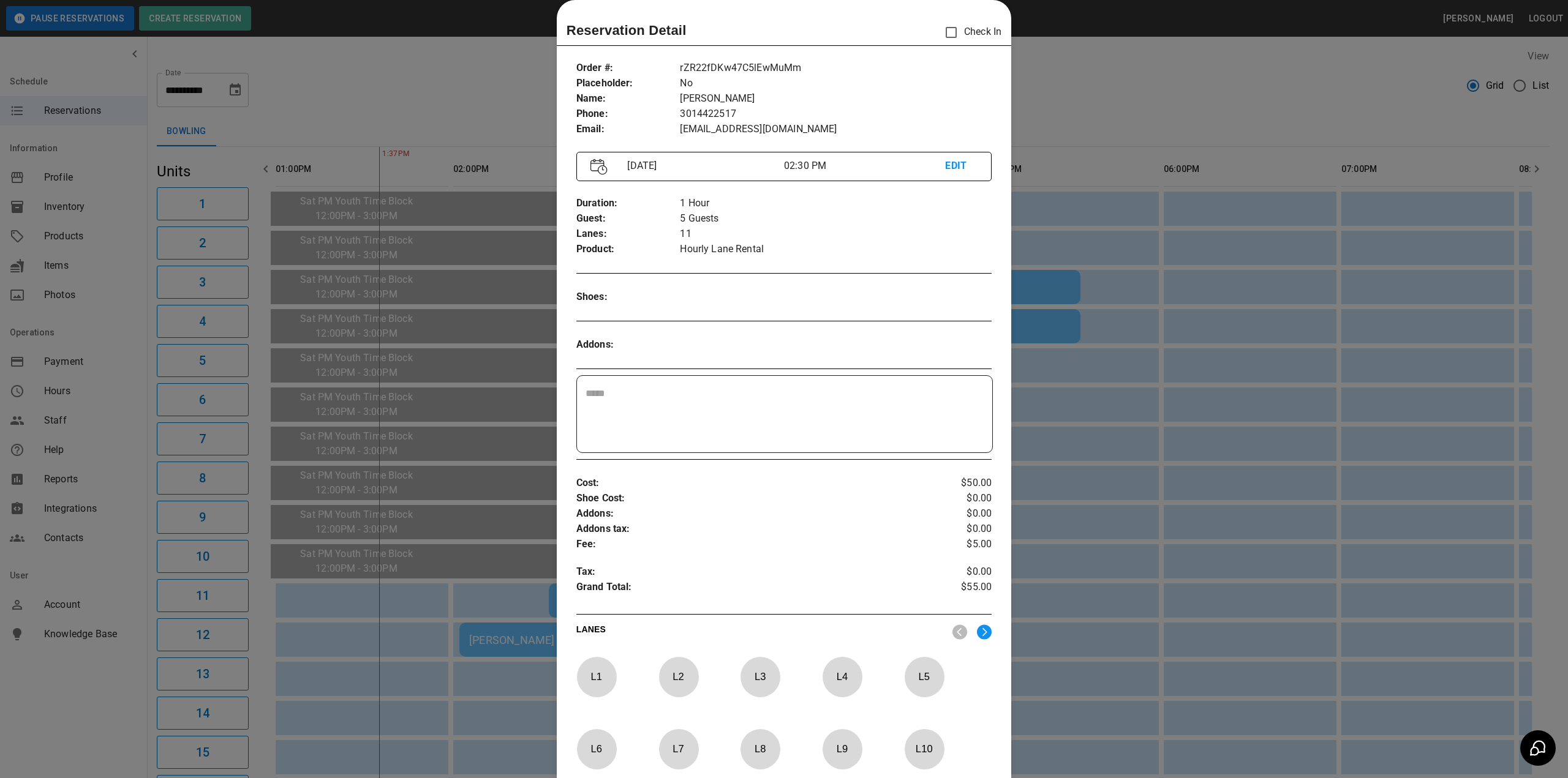
drag, startPoint x: 461, startPoint y: 710, endPoint x: 500, endPoint y: 668, distance: 57.3
click at [461, 708] on div at bounding box center [784, 389] width 1568 height 778
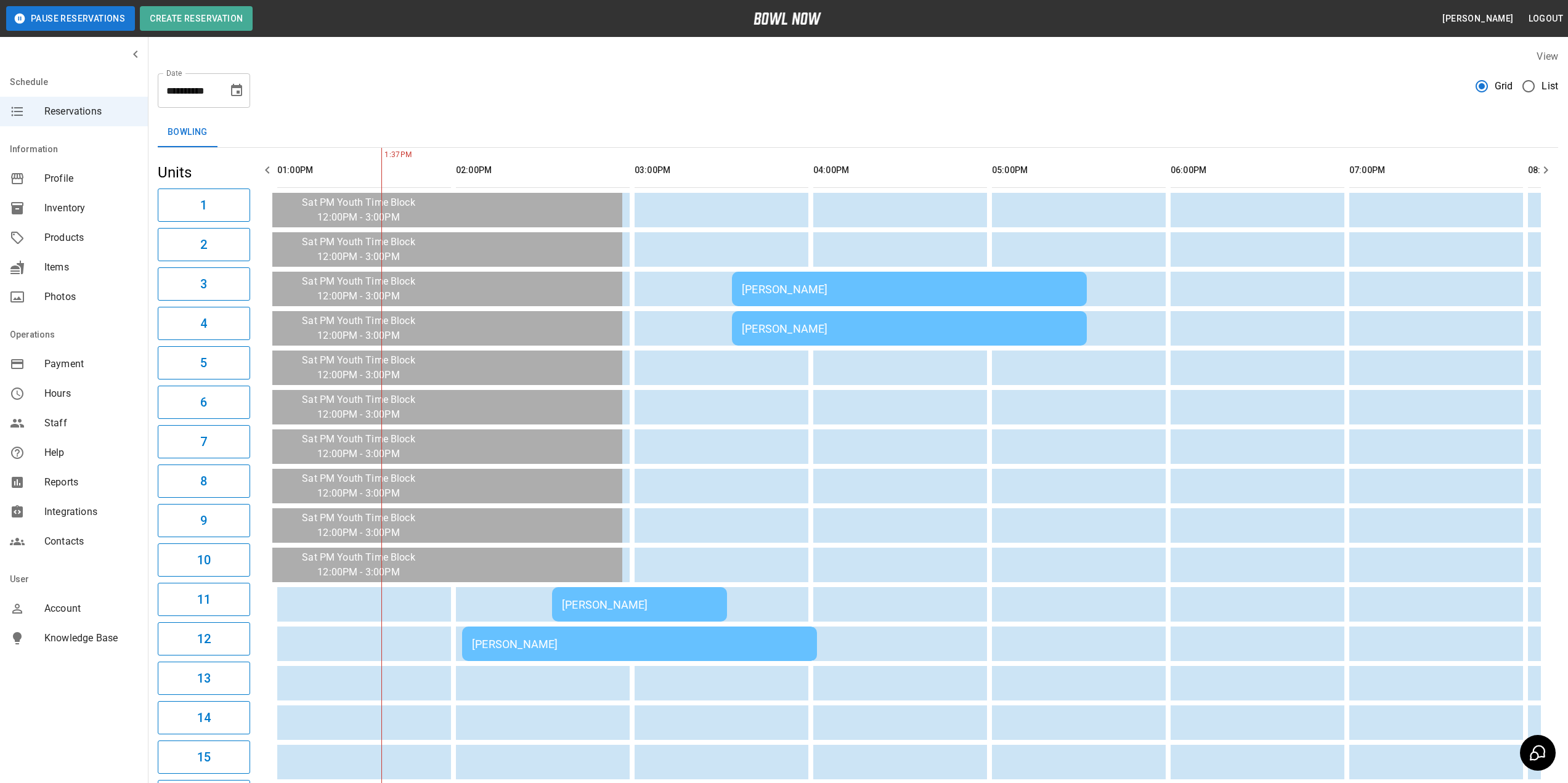
click at [517, 647] on div "Megan Lehnen" at bounding box center [640, 644] width 335 height 13
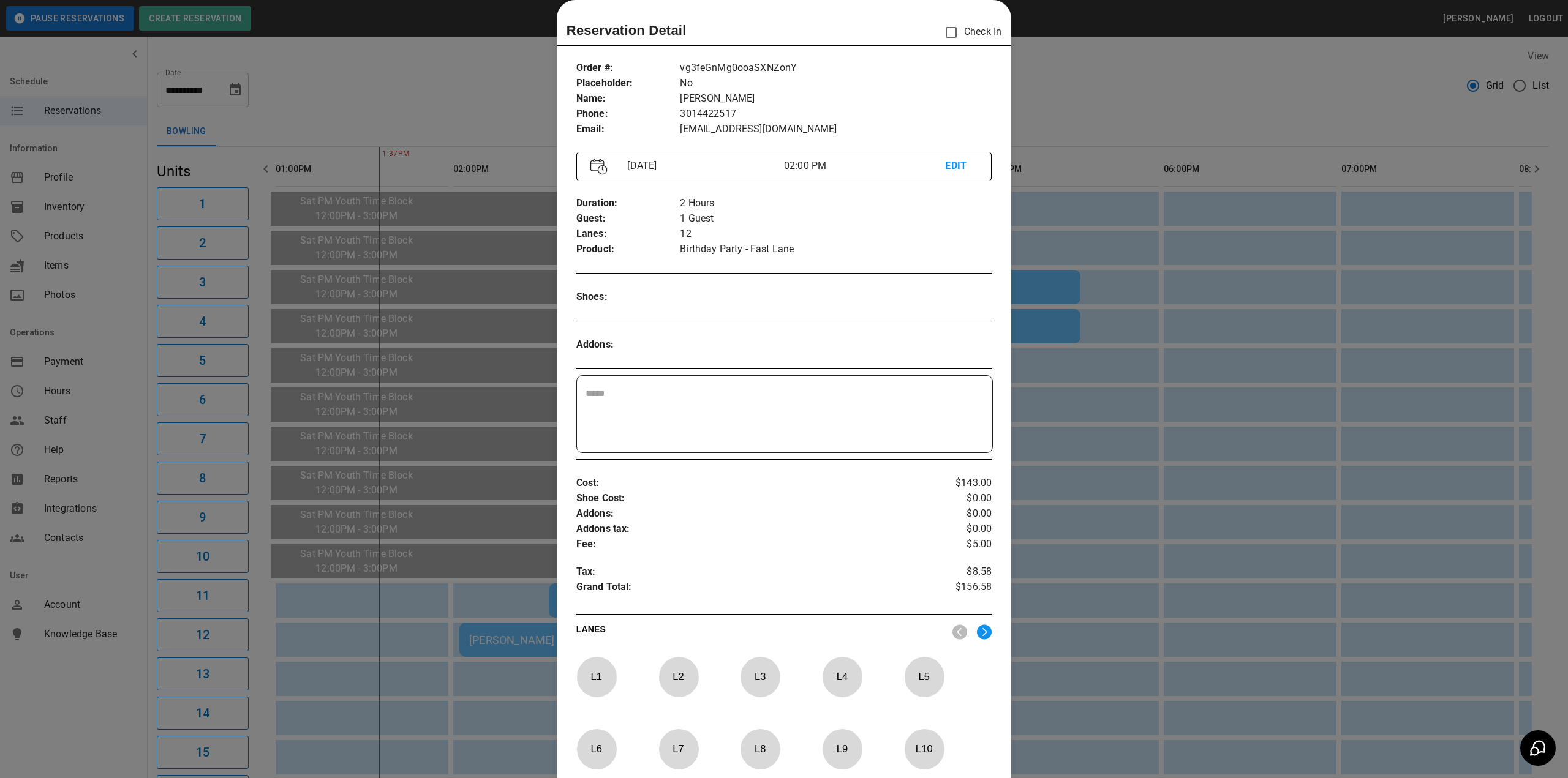
click at [945, 165] on p "EDIT" at bounding box center [961, 166] width 33 height 15
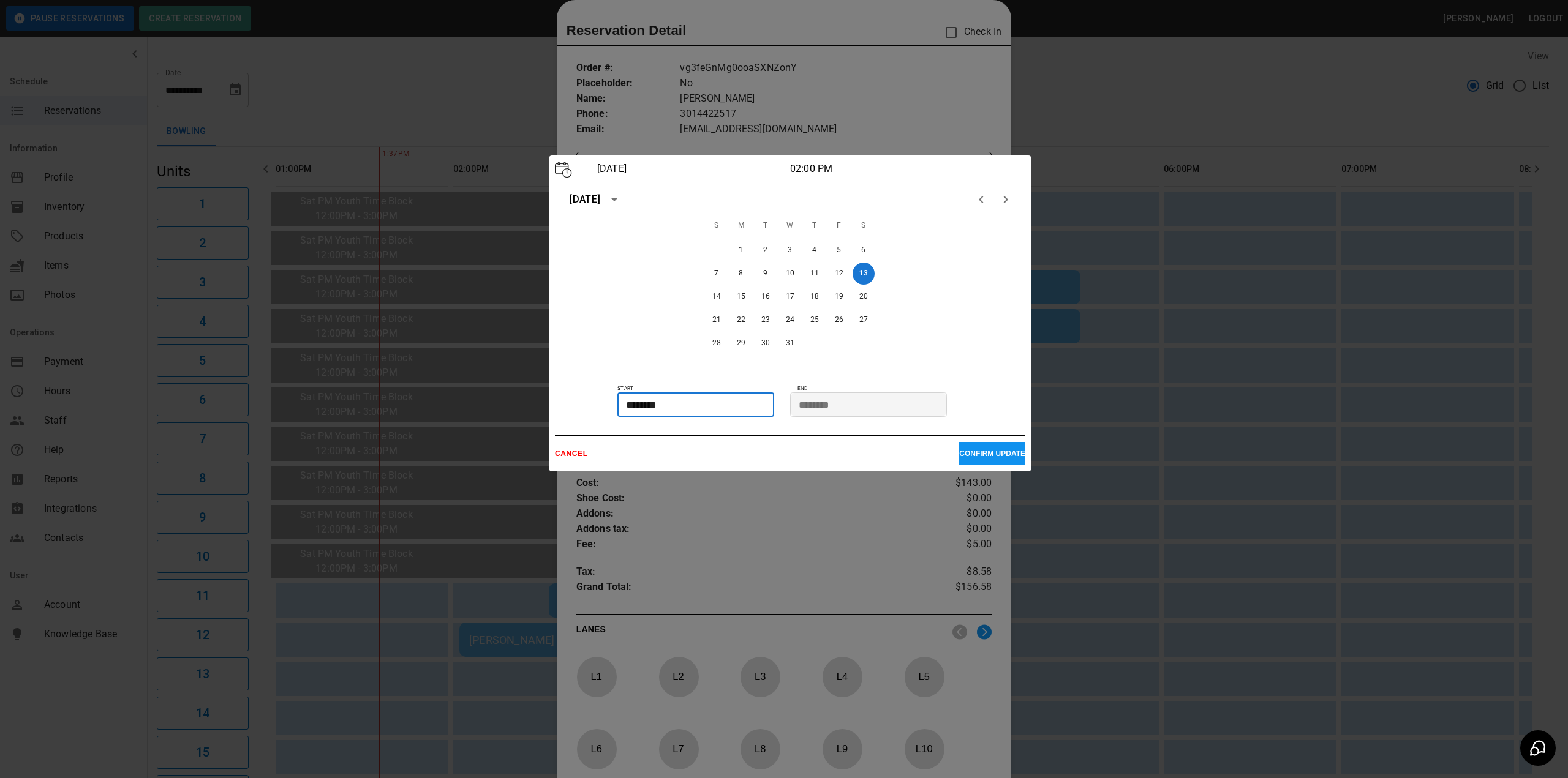
click at [669, 406] on input "********" at bounding box center [691, 405] width 148 height 25
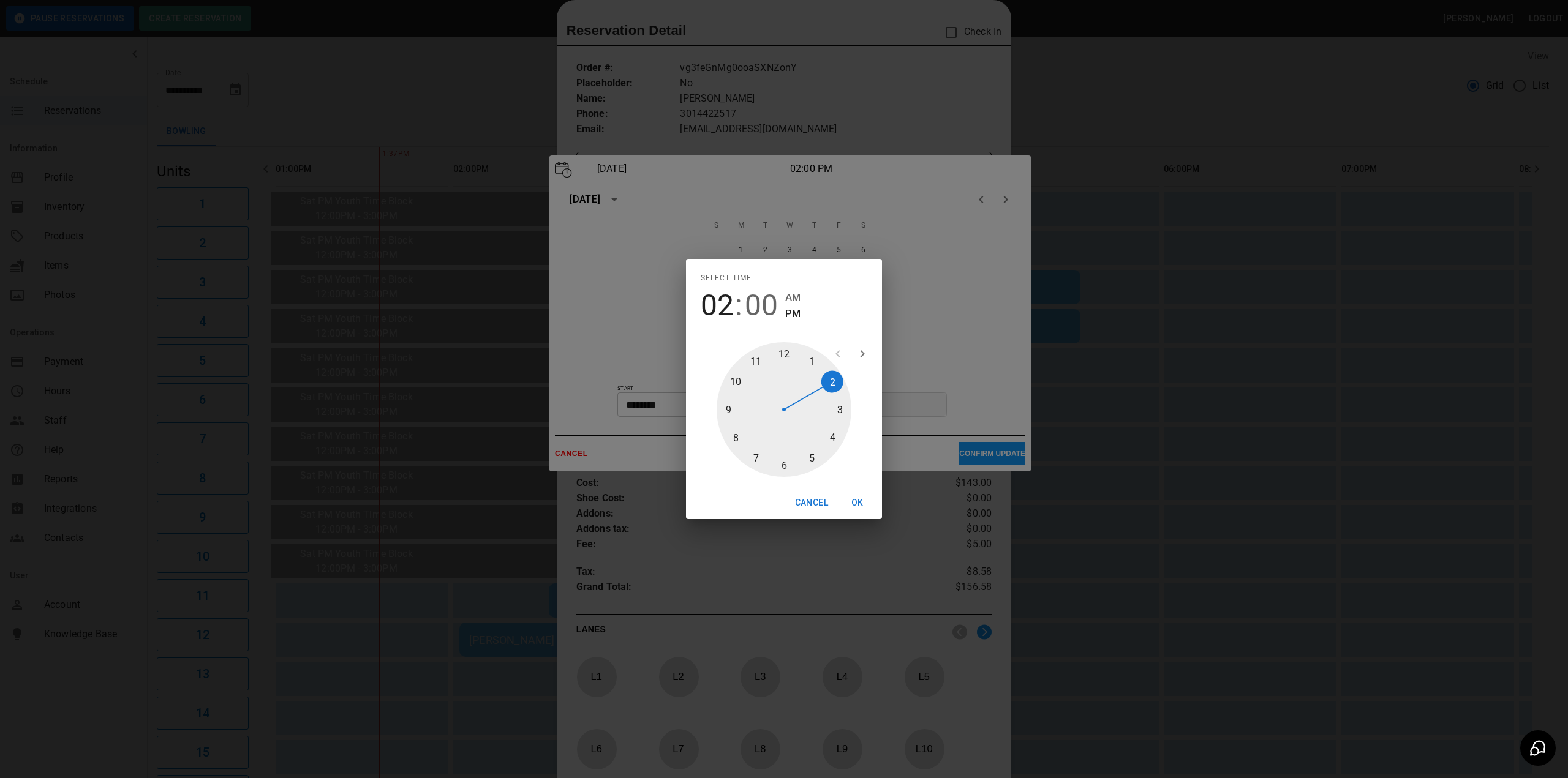
click at [764, 313] on span "00" at bounding box center [761, 306] width 33 height 34
type input "********"
drag, startPoint x: 780, startPoint y: 460, endPoint x: 796, endPoint y: 476, distance: 22.6
click at [781, 460] on div at bounding box center [784, 410] width 135 height 135
click at [853, 499] on button "OK" at bounding box center [857, 502] width 39 height 22
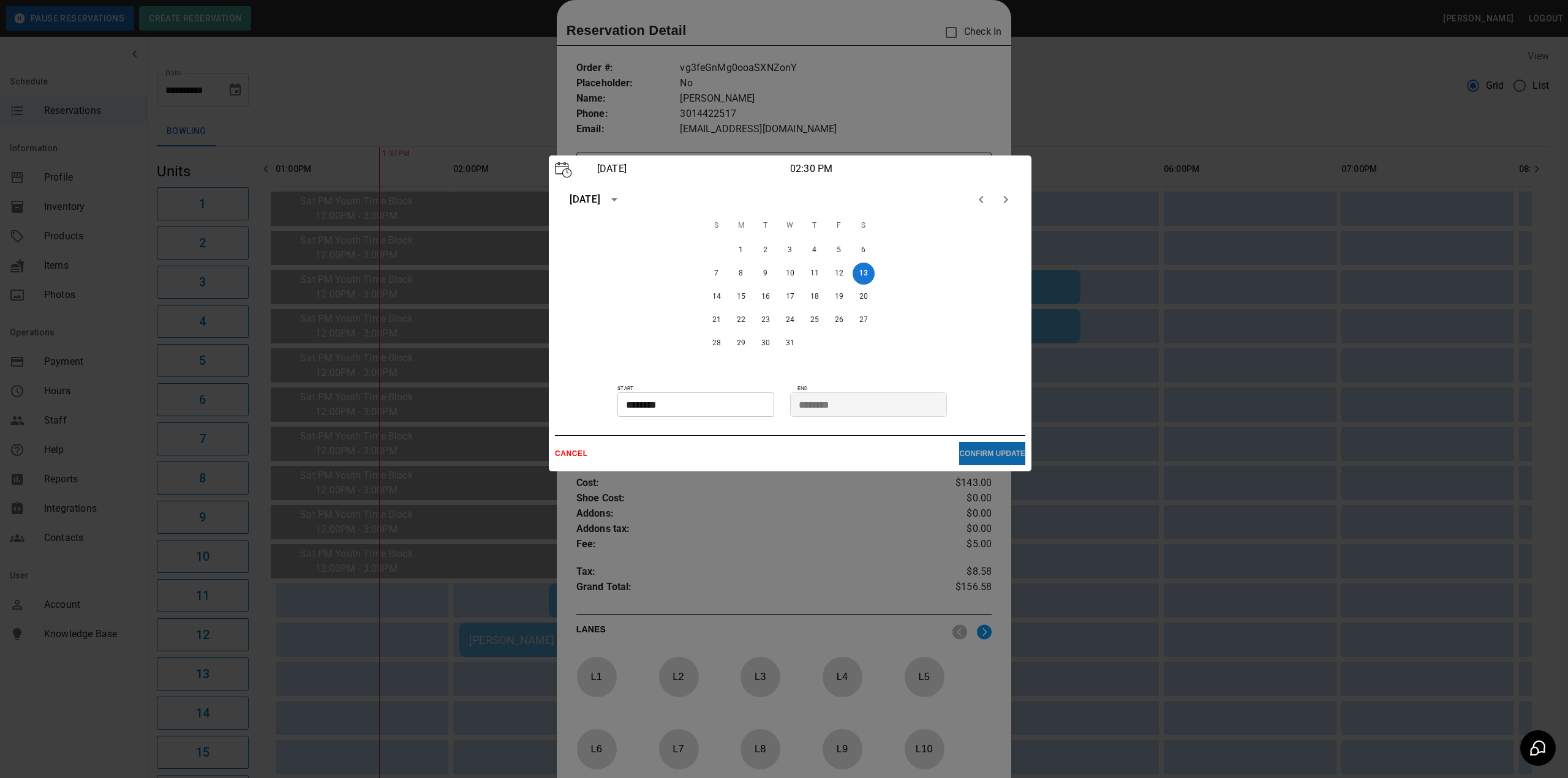
click at [963, 455] on p "CONFIRM UPDATE" at bounding box center [992, 454] width 66 height 9
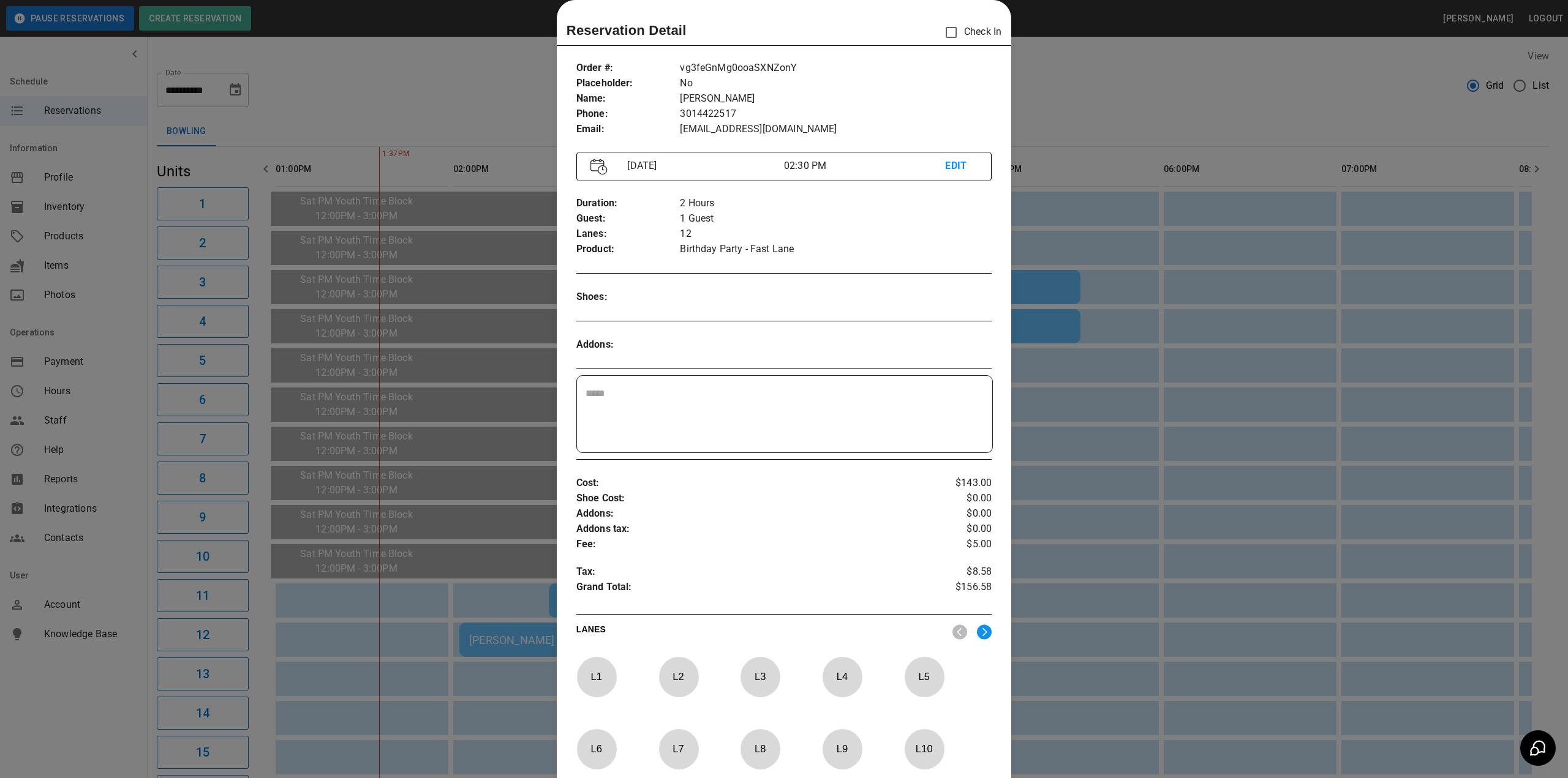
click at [473, 583] on div at bounding box center [784, 389] width 1568 height 778
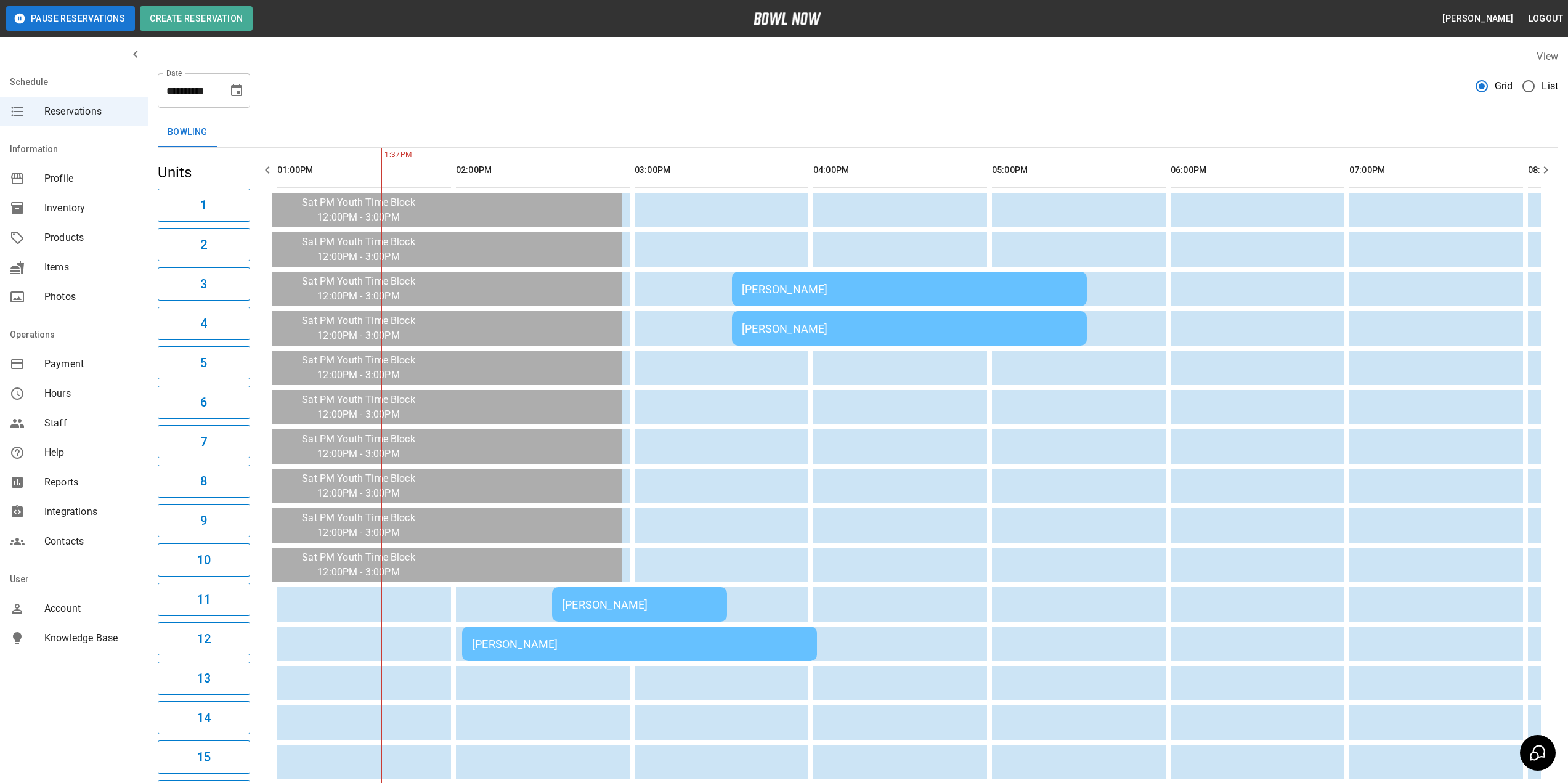
click at [536, 644] on div "Megan Lehnen" at bounding box center [640, 644] width 335 height 13
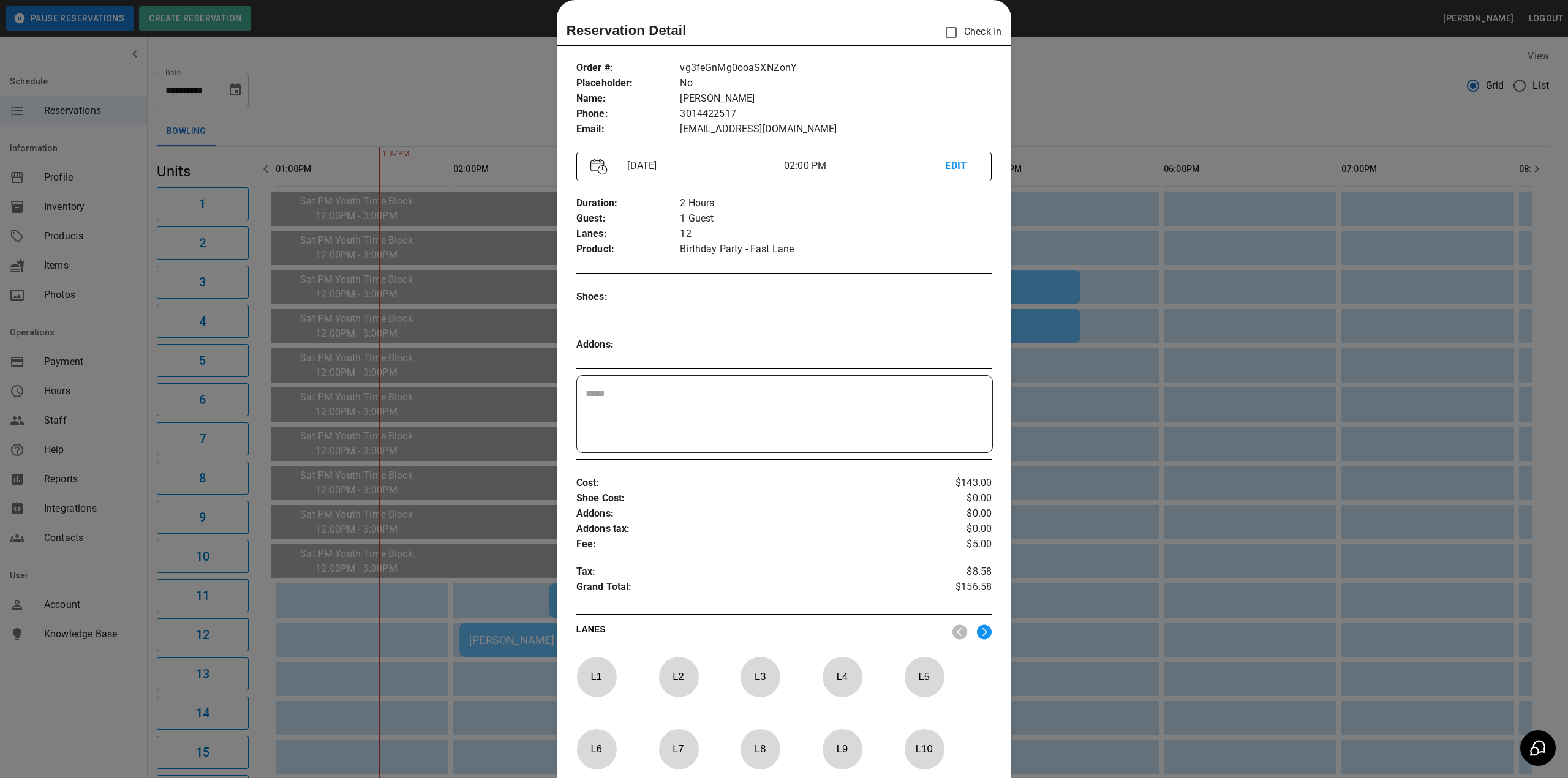
click at [949, 166] on p "EDIT" at bounding box center [961, 166] width 33 height 15
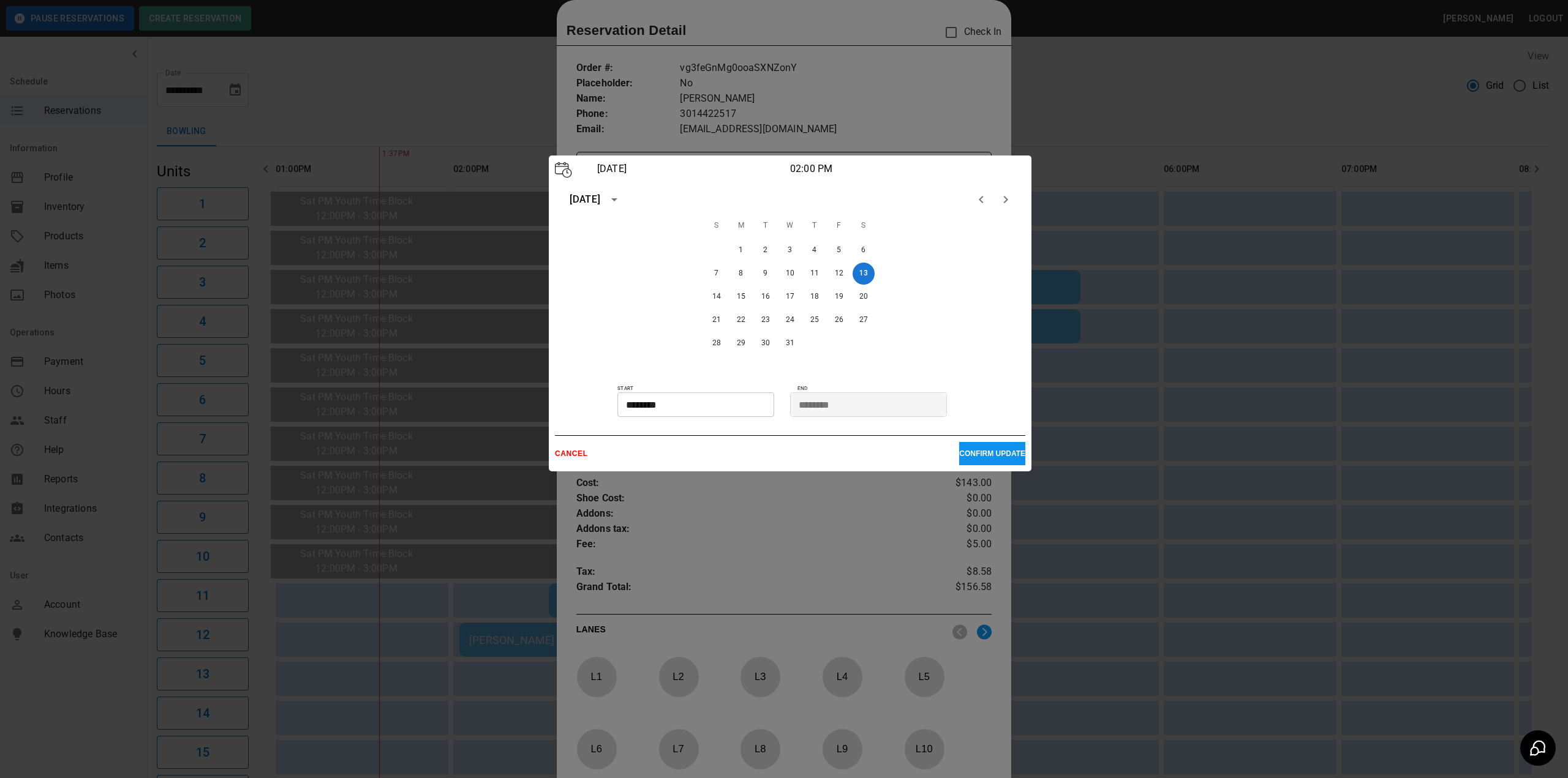
click at [669, 408] on input "********" at bounding box center [691, 405] width 148 height 25
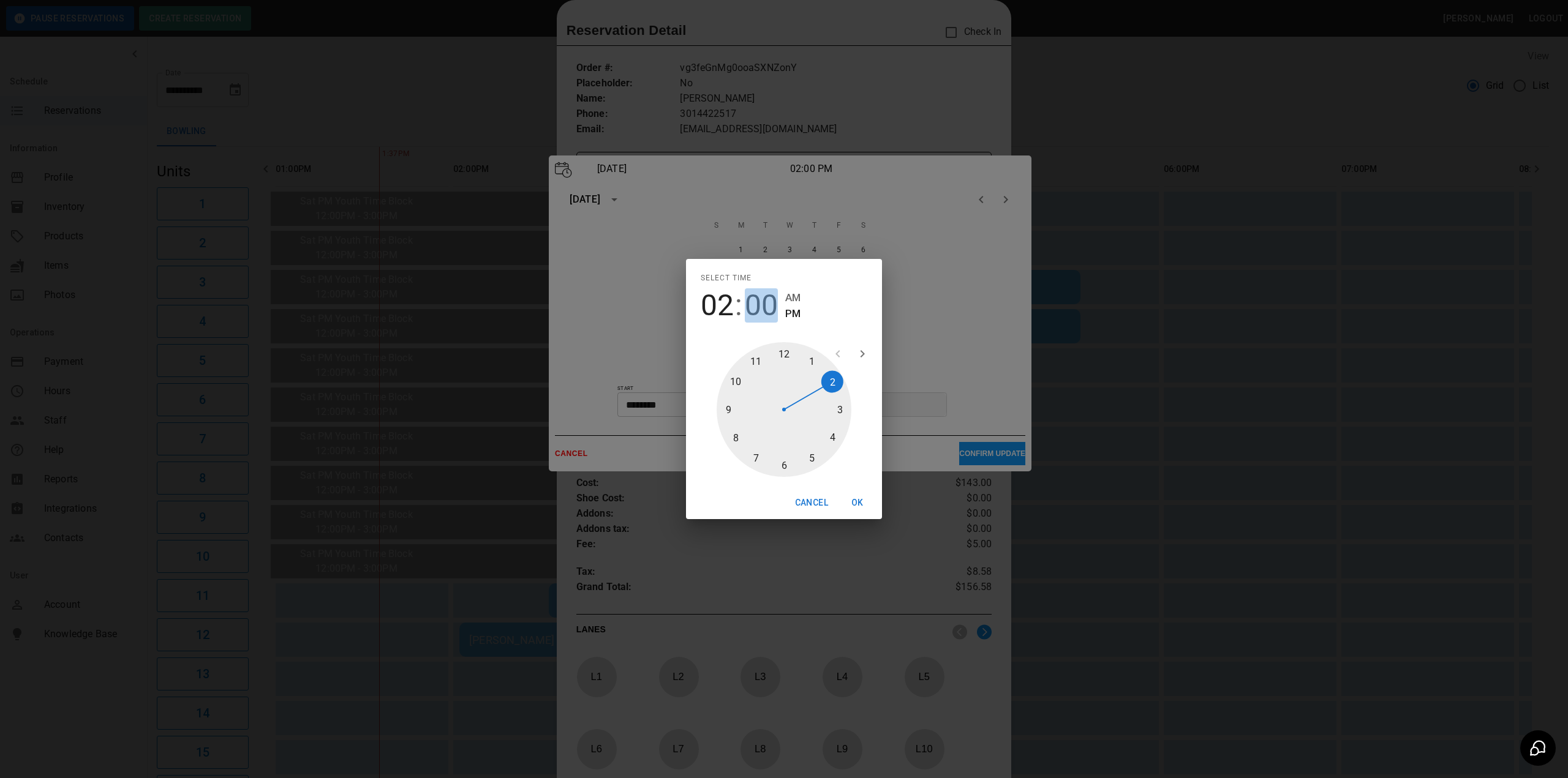
click at [766, 308] on span "00" at bounding box center [761, 306] width 33 height 34
click at [785, 469] on div at bounding box center [784, 410] width 135 height 135
type input "********"
click at [859, 502] on button "OK" at bounding box center [857, 502] width 39 height 22
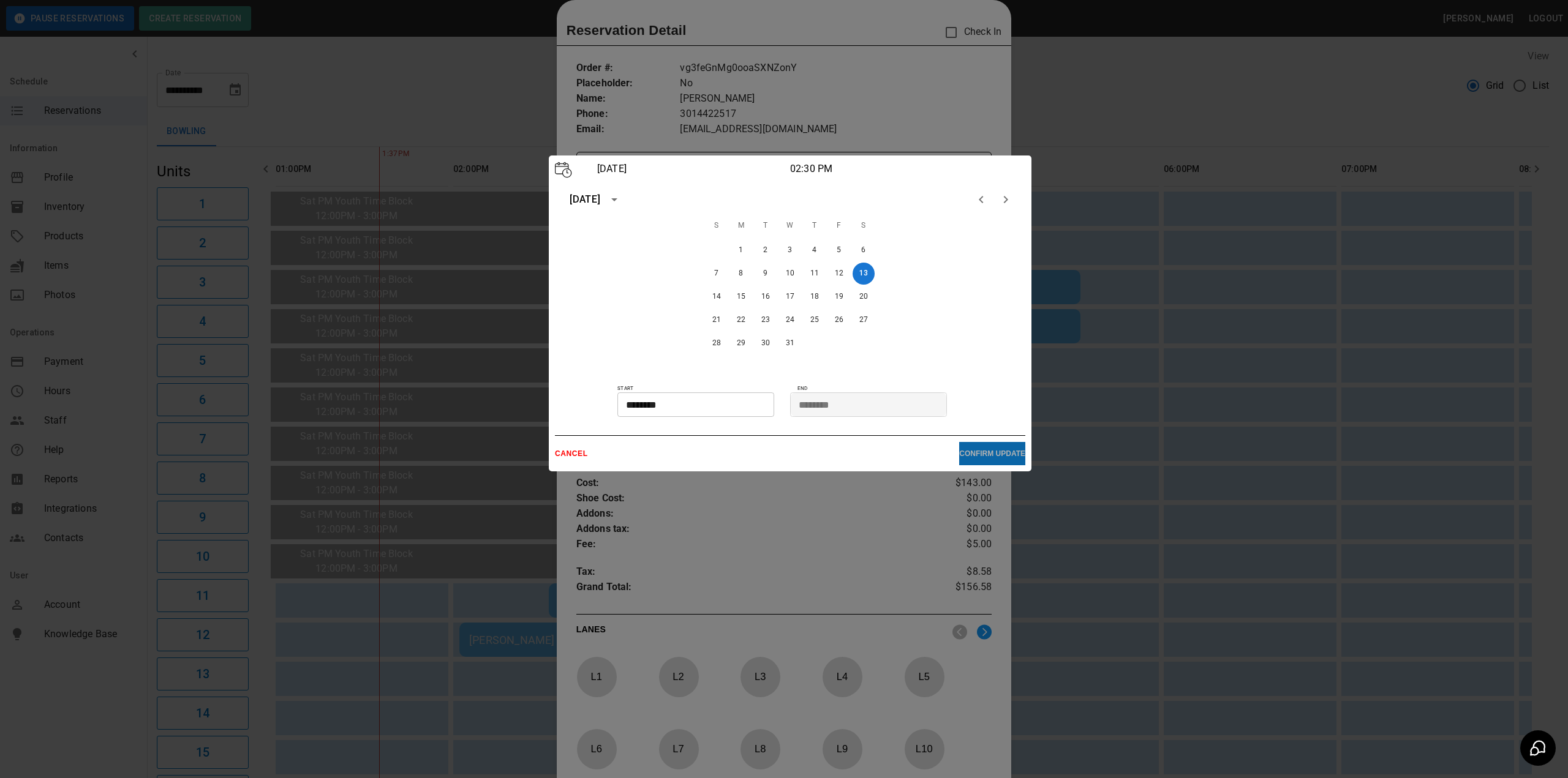
click at [959, 447] on button "CONFIRM UPDATE" at bounding box center [992, 454] width 66 height 23
click at [969, 453] on p "CONFIRM UPDATE" at bounding box center [992, 454] width 66 height 9
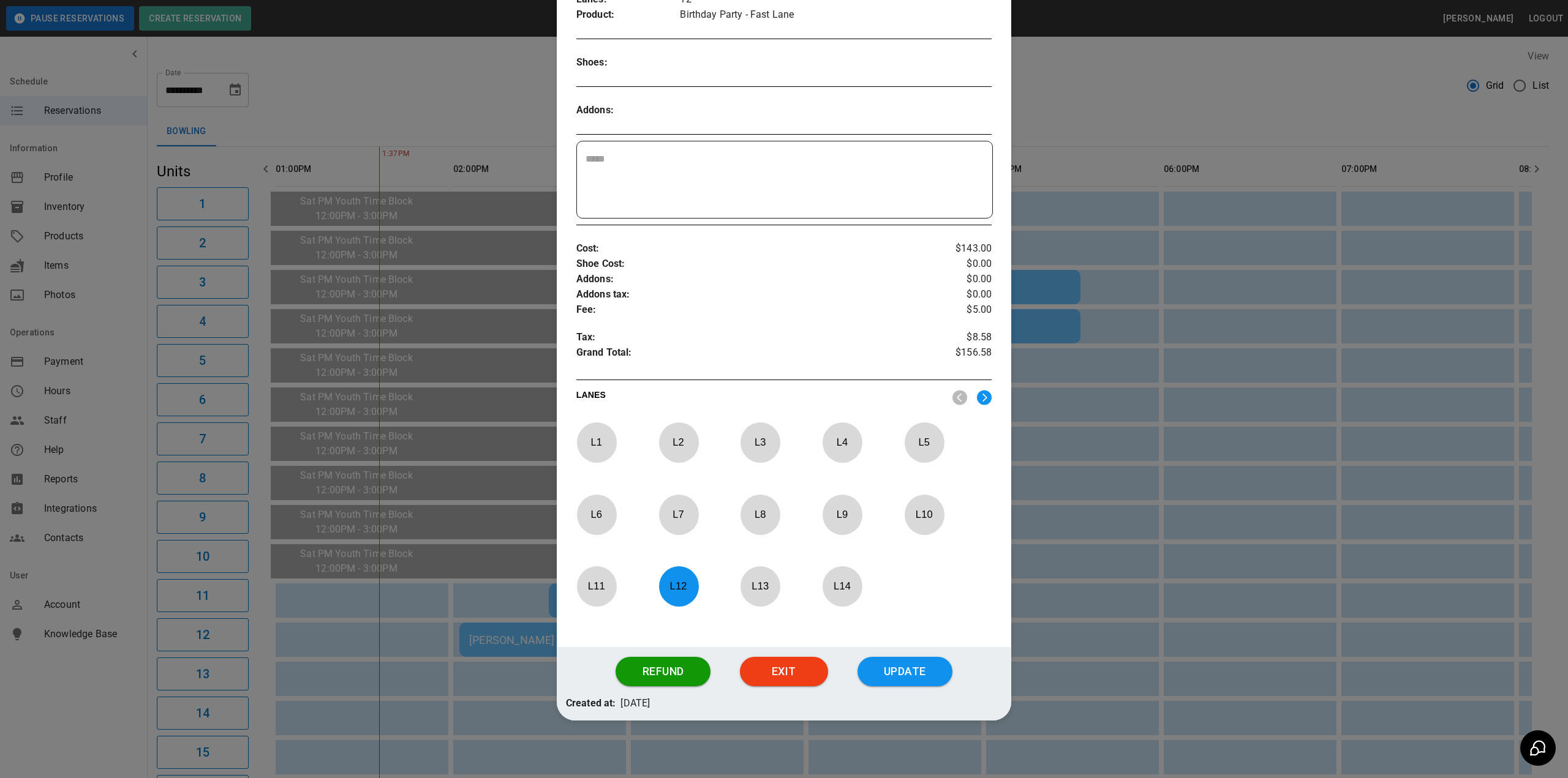
scroll to position [258, 0]
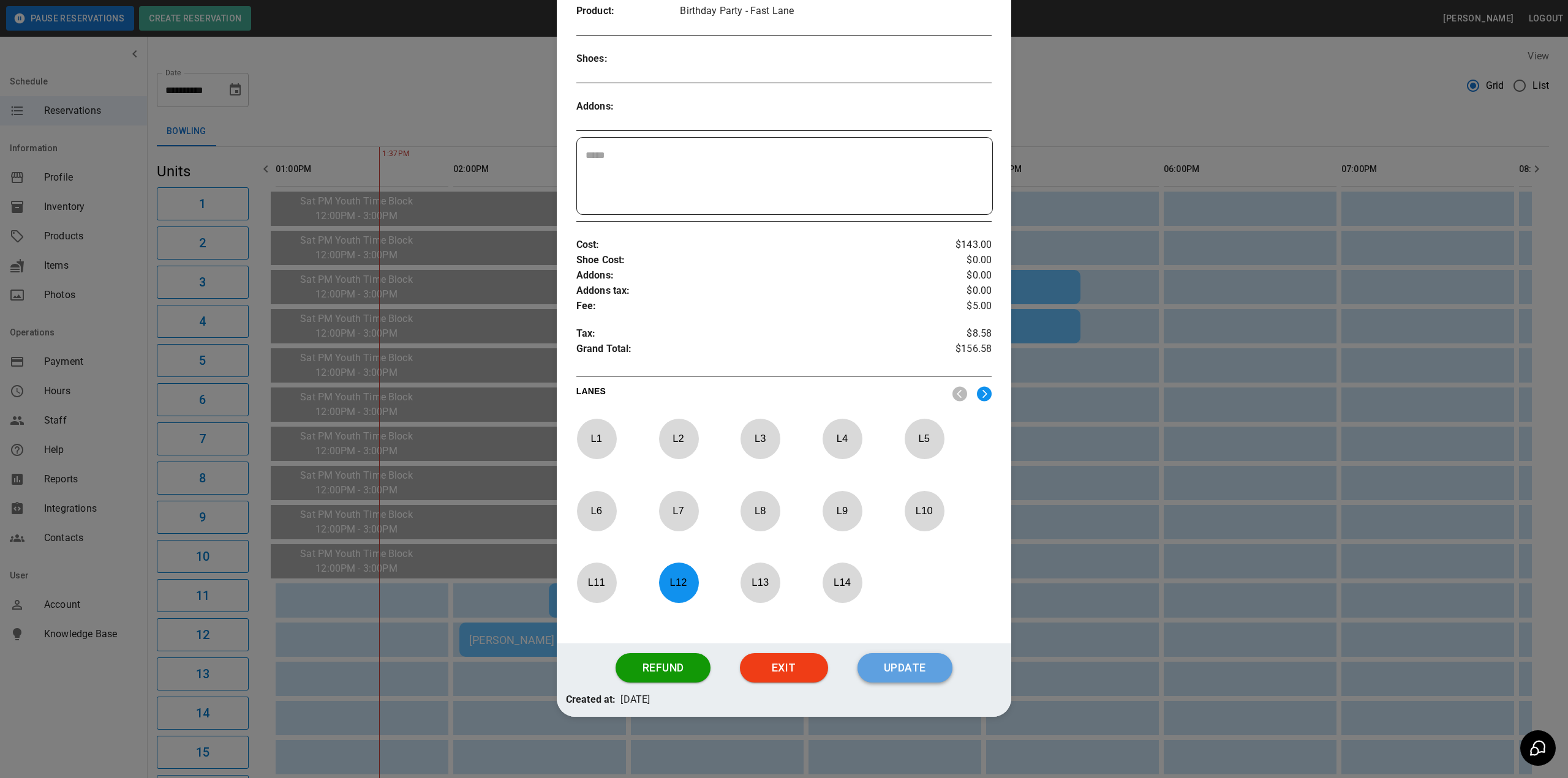
click at [877, 665] on button "Update" at bounding box center [904, 668] width 95 height 29
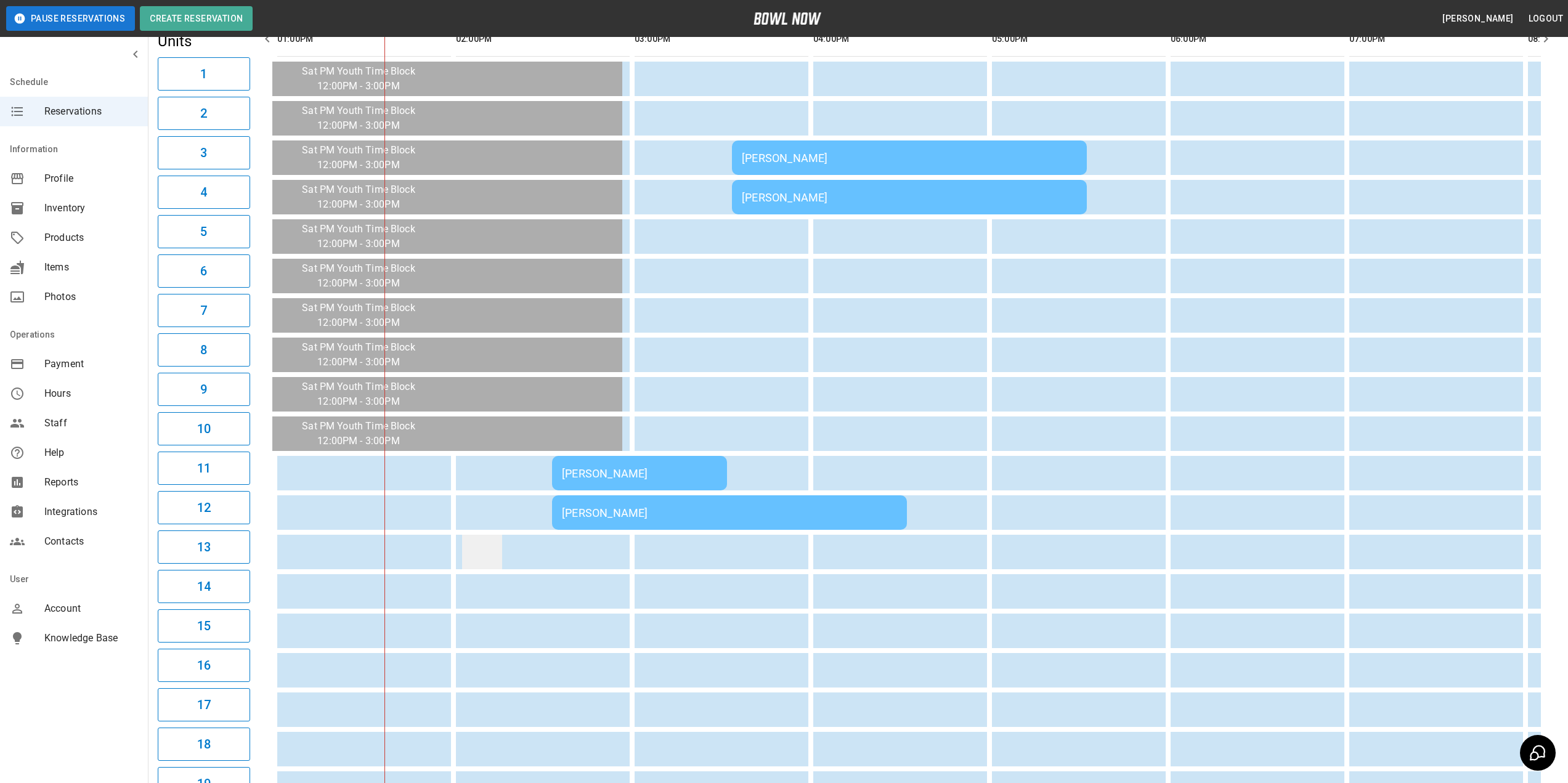
scroll to position [0, 0]
